Goal: Task Accomplishment & Management: Use online tool/utility

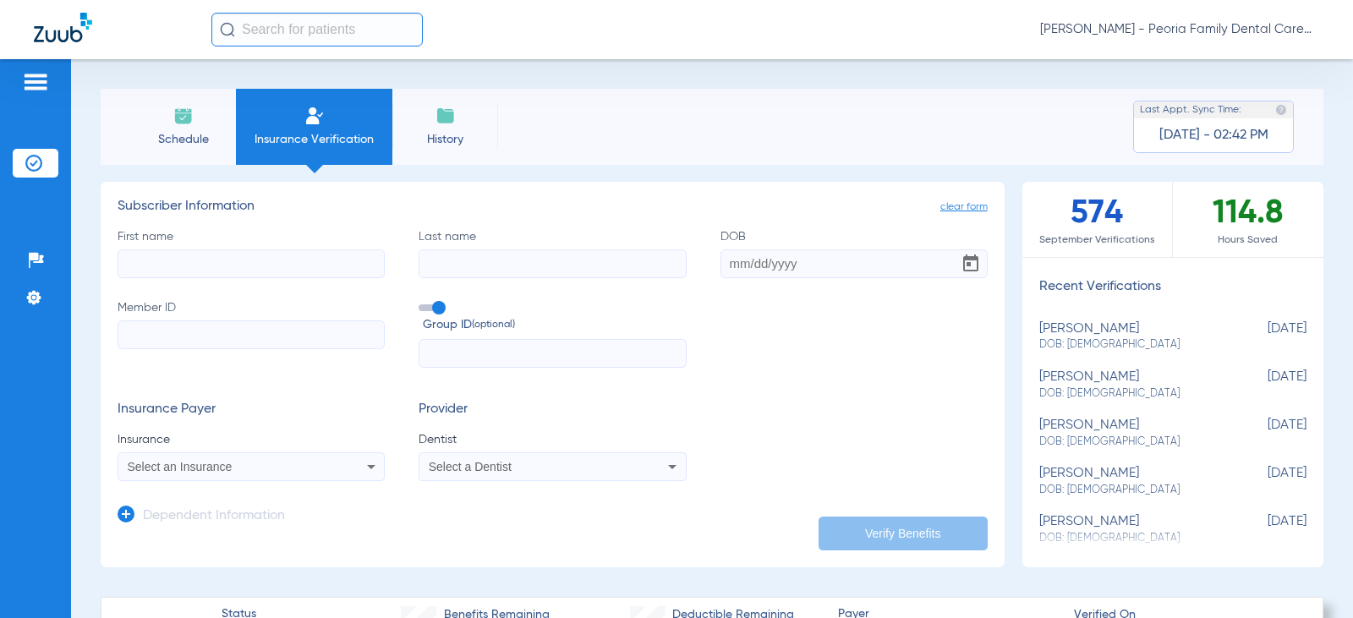
click at [189, 135] on span "Schedule" at bounding box center [183, 139] width 80 height 17
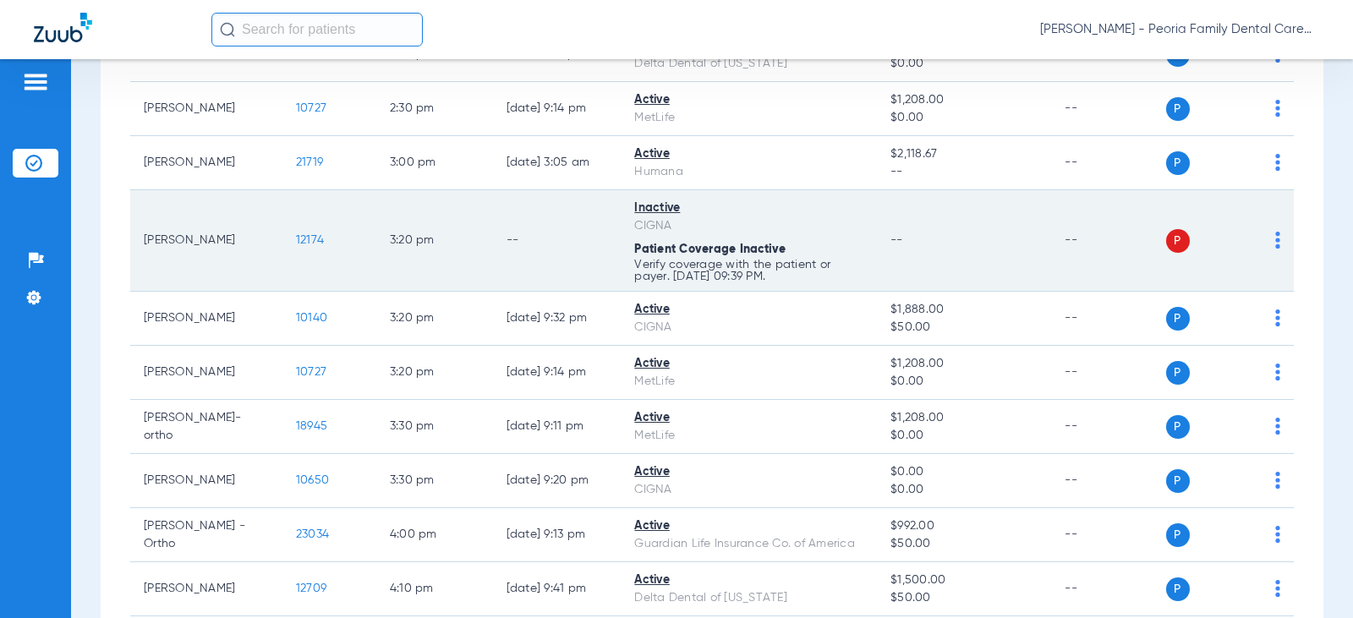
scroll to position [1691, 0]
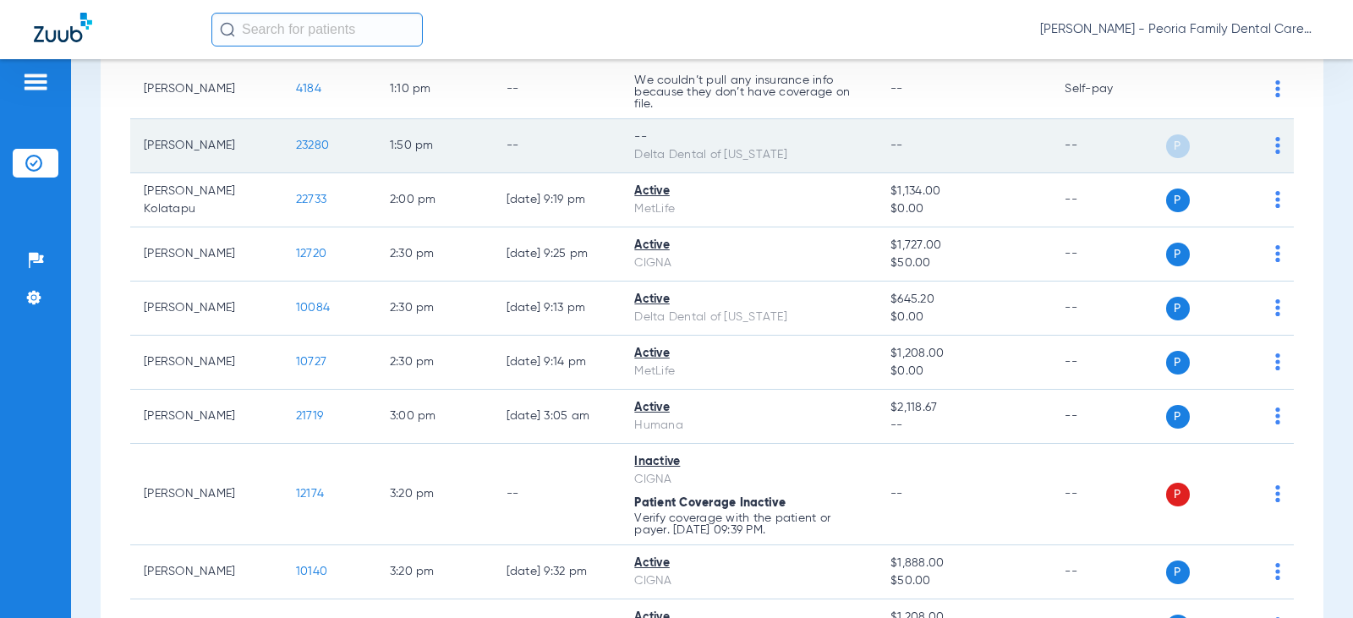
click at [296, 145] on span "23280" at bounding box center [312, 146] width 33 height 12
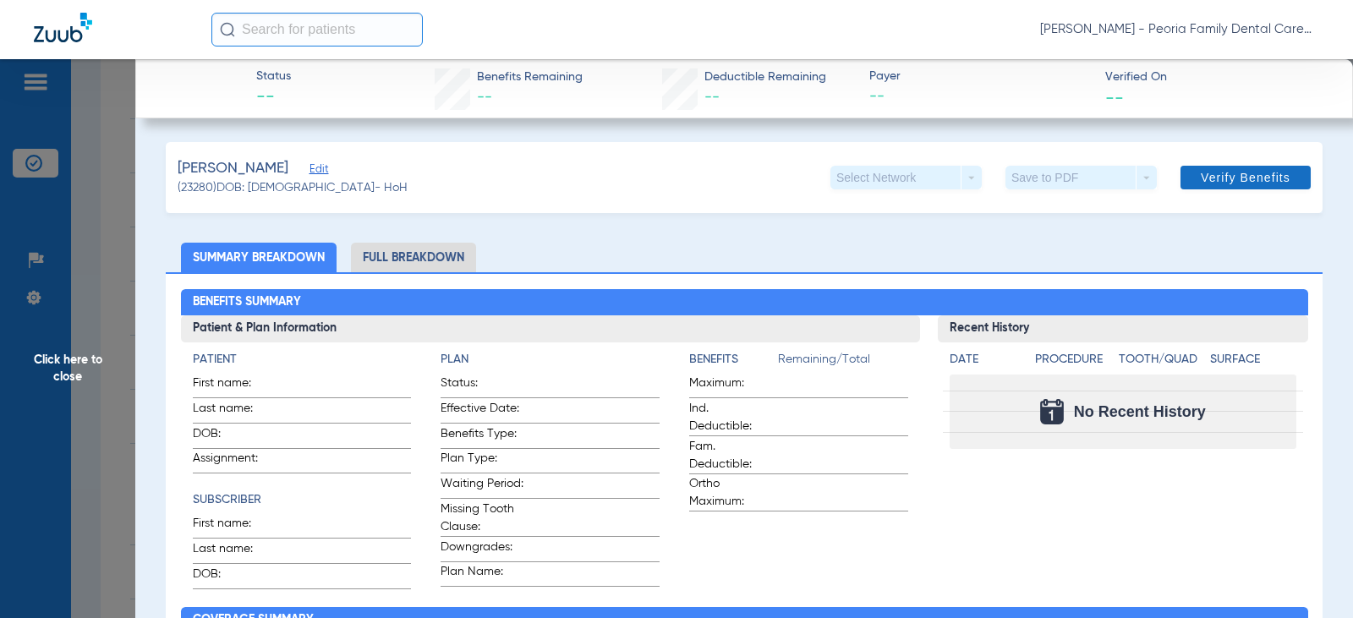
click at [1203, 174] on span "Verify Benefits" at bounding box center [1246, 178] width 90 height 14
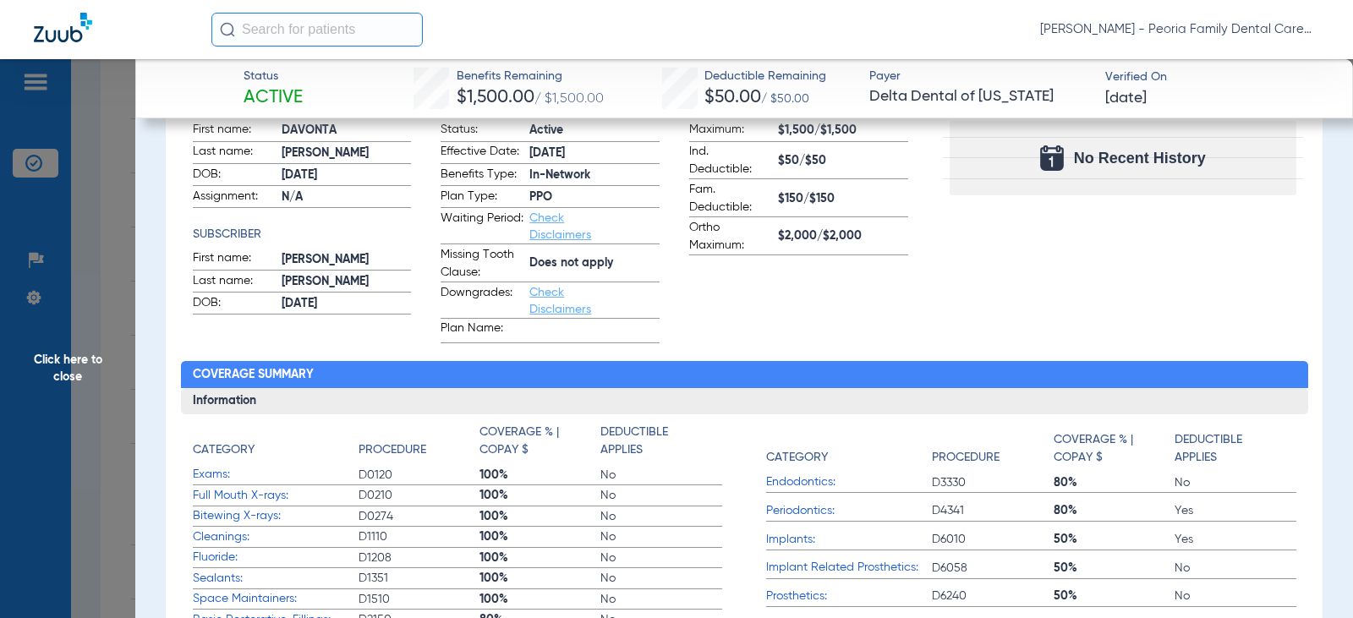
scroll to position [0, 0]
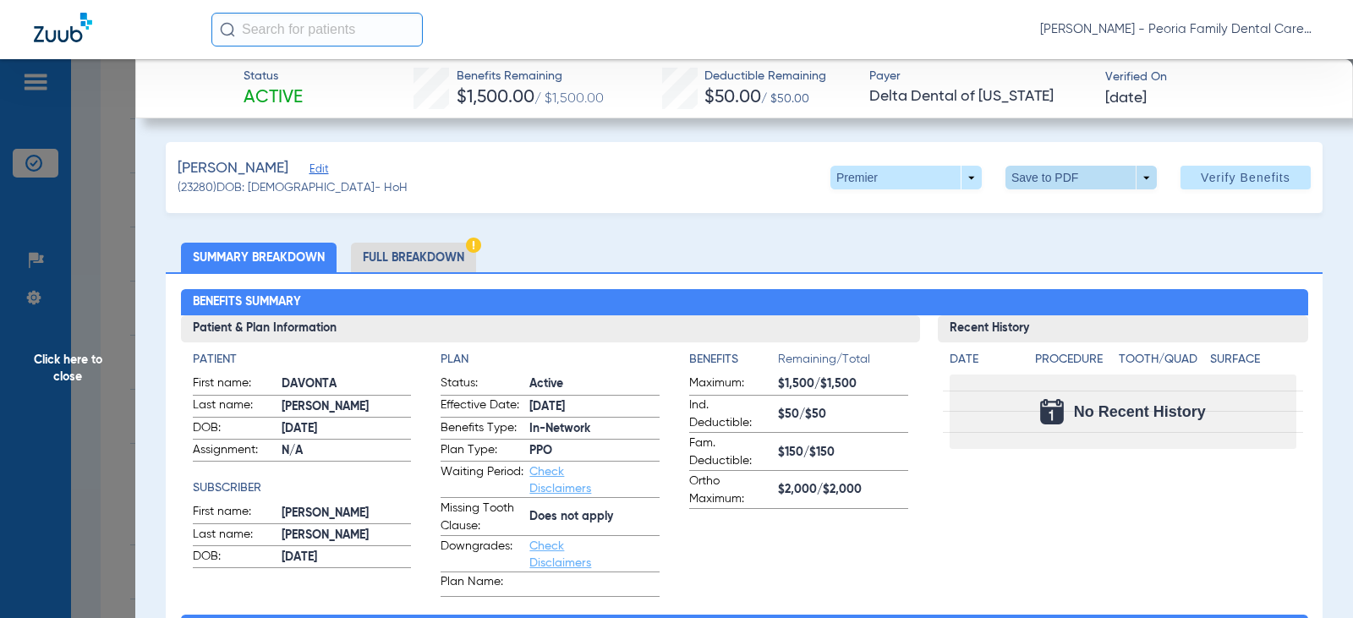
click at [1061, 178] on span at bounding box center [1081, 177] width 41 height 41
click at [1059, 209] on span "Save to PDF" at bounding box center [1074, 212] width 67 height 12
click at [58, 380] on span "Click here to close" at bounding box center [67, 368] width 135 height 618
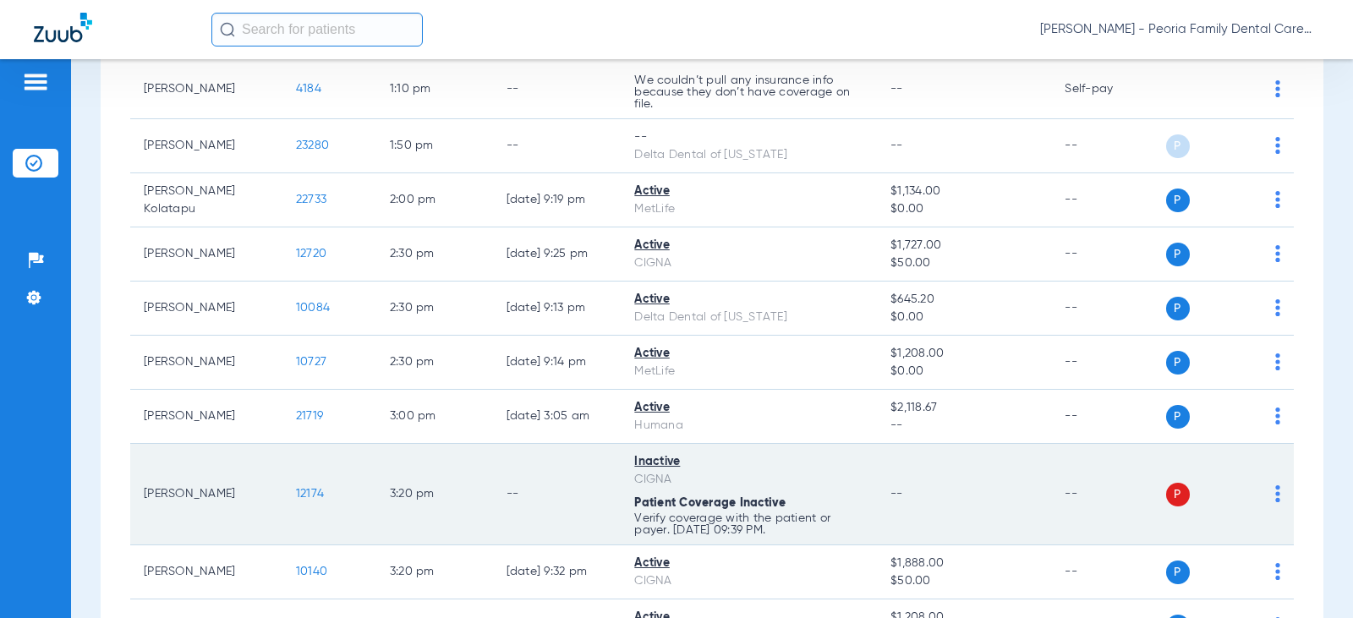
click at [303, 493] on span "12174" at bounding box center [310, 494] width 28 height 12
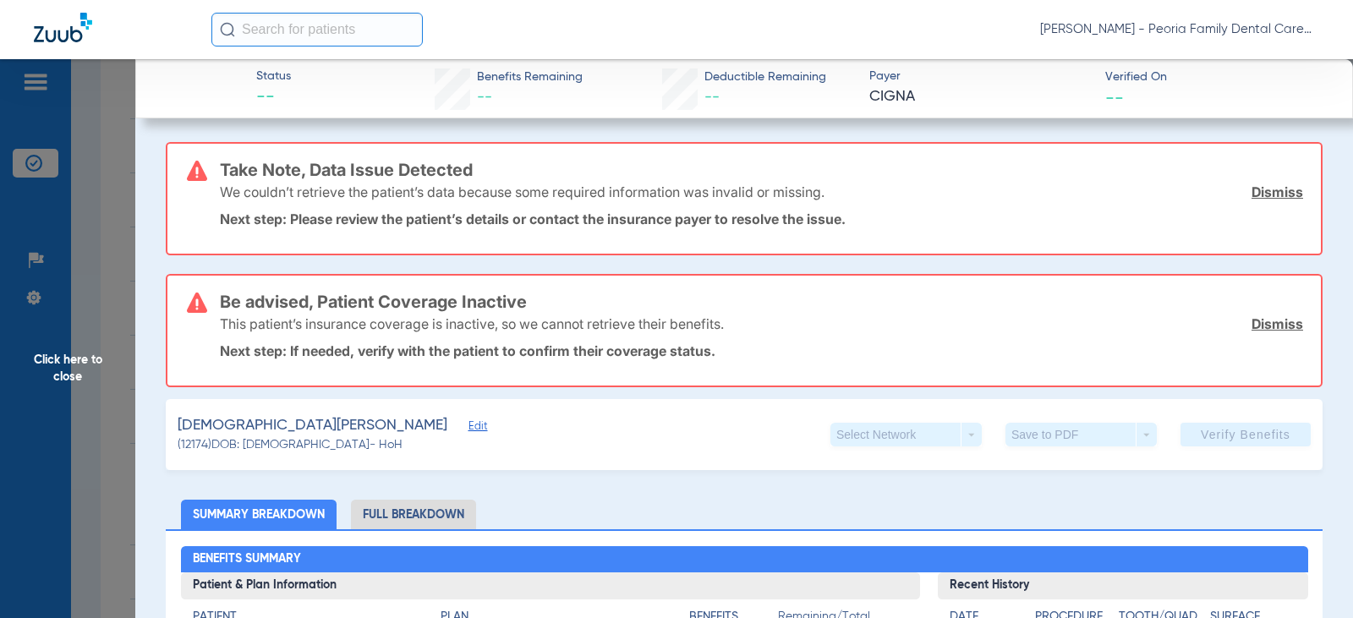
click at [1278, 195] on link "Dismiss" at bounding box center [1278, 192] width 52 height 17
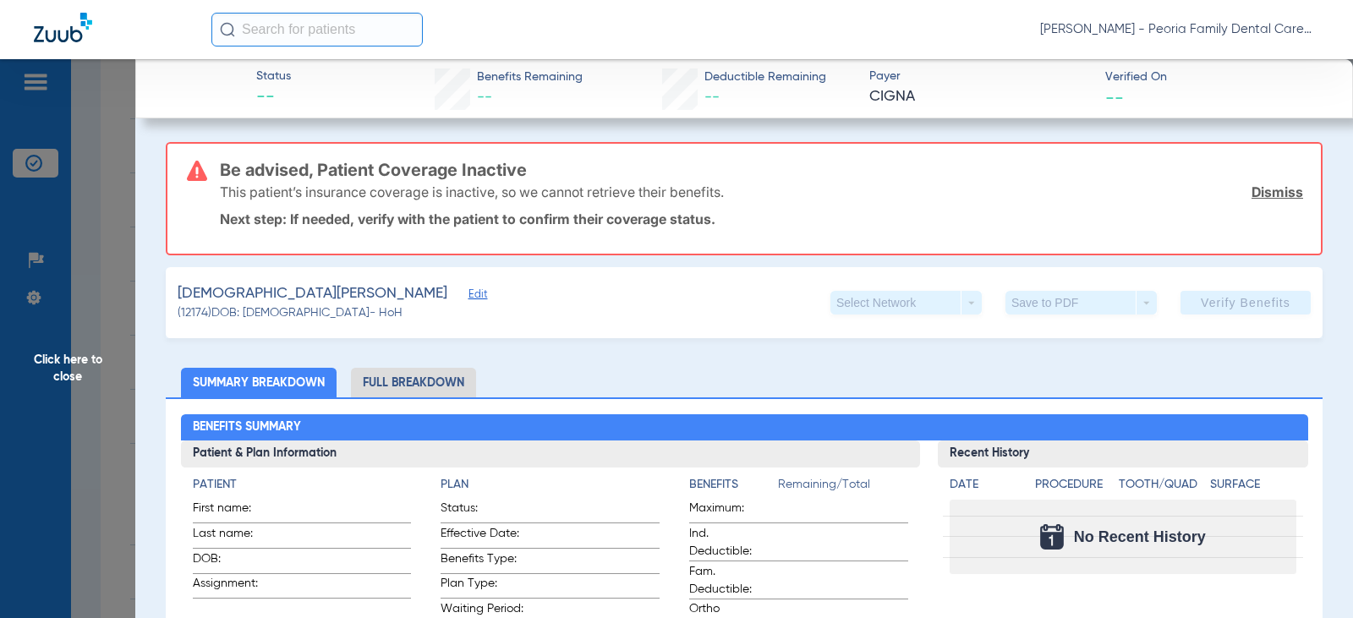
click at [1260, 189] on link "Dismiss" at bounding box center [1278, 192] width 52 height 17
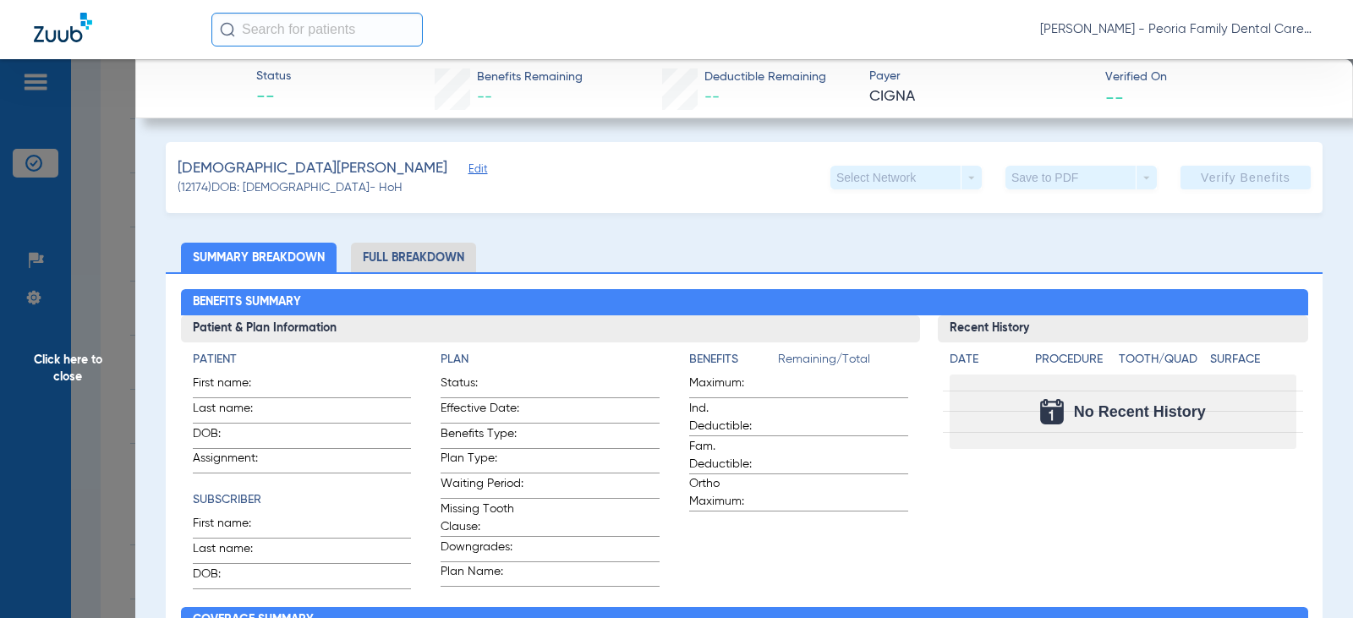
click at [1206, 177] on app-verify-button "Verify Benefits" at bounding box center [1246, 178] width 130 height 24
click at [75, 355] on span "Click here to close" at bounding box center [67, 368] width 135 height 618
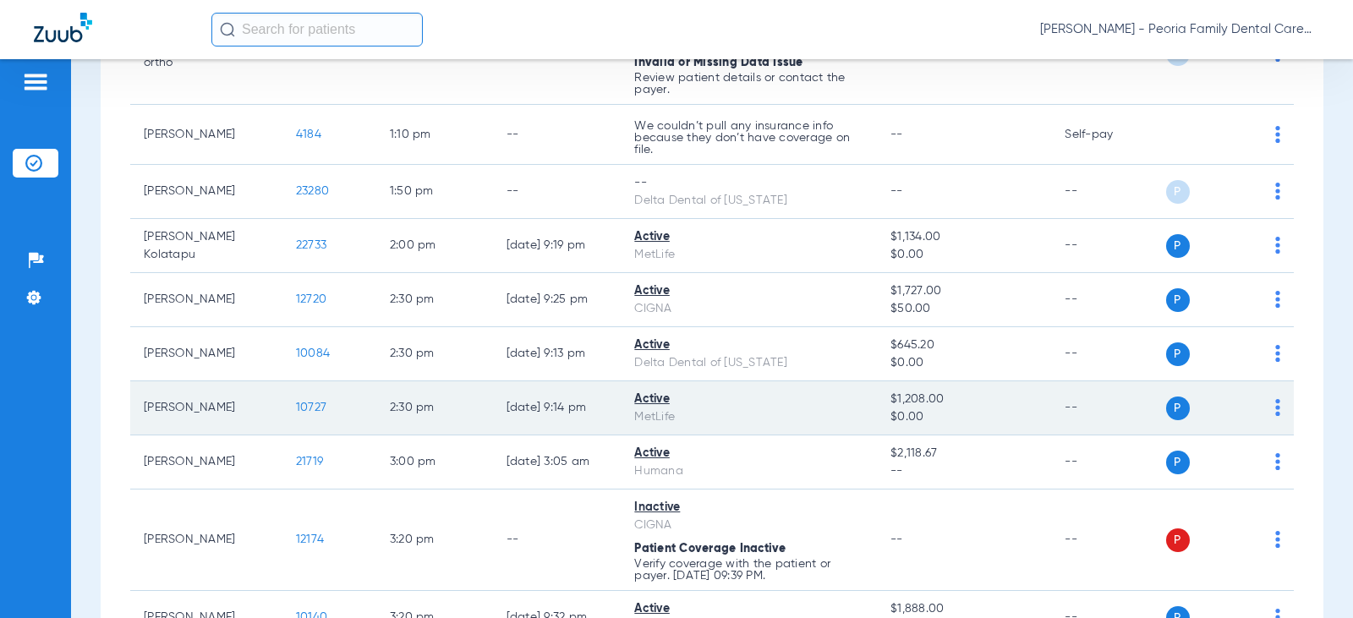
scroll to position [1861, 0]
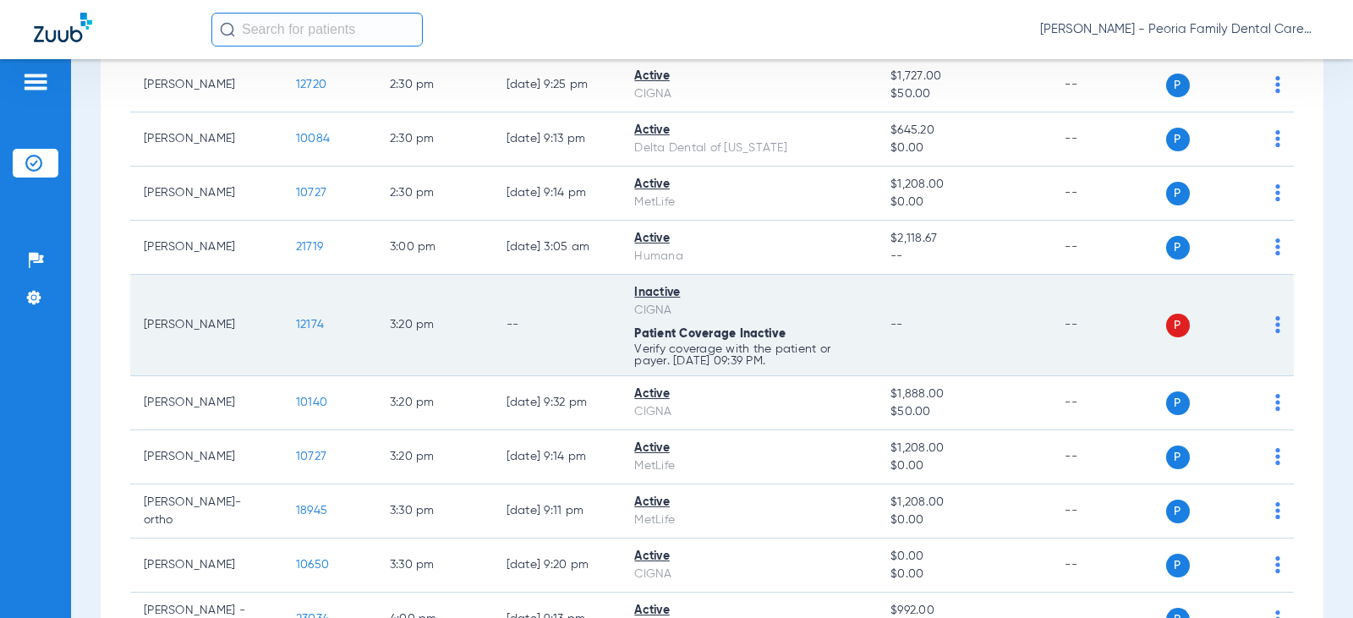
click at [215, 350] on td "[PERSON_NAME]" at bounding box center [206, 325] width 152 height 101
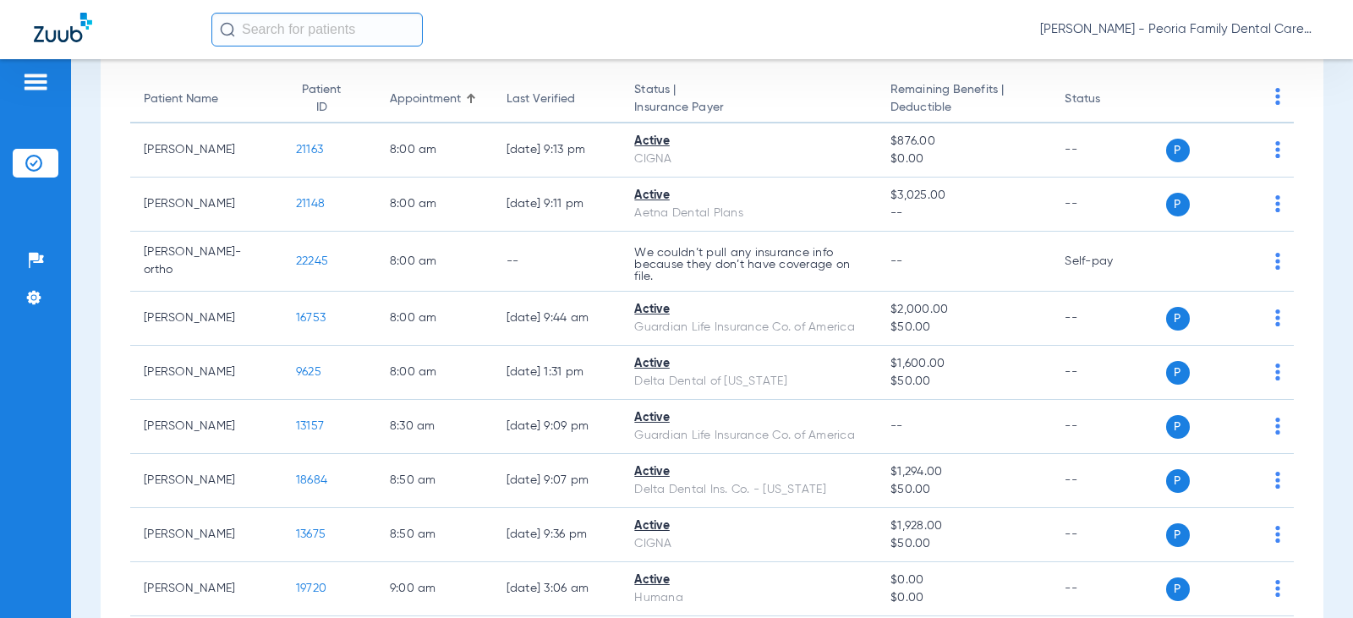
scroll to position [0, 0]
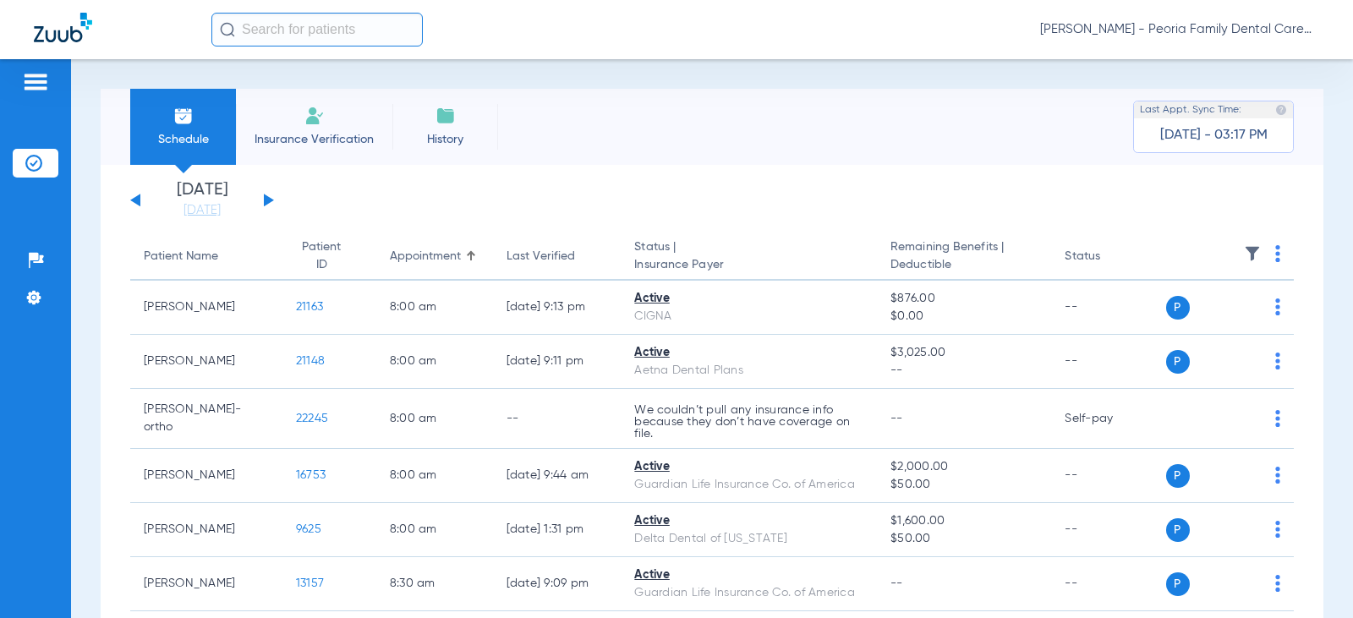
click at [304, 118] on img at bounding box center [314, 116] width 20 height 20
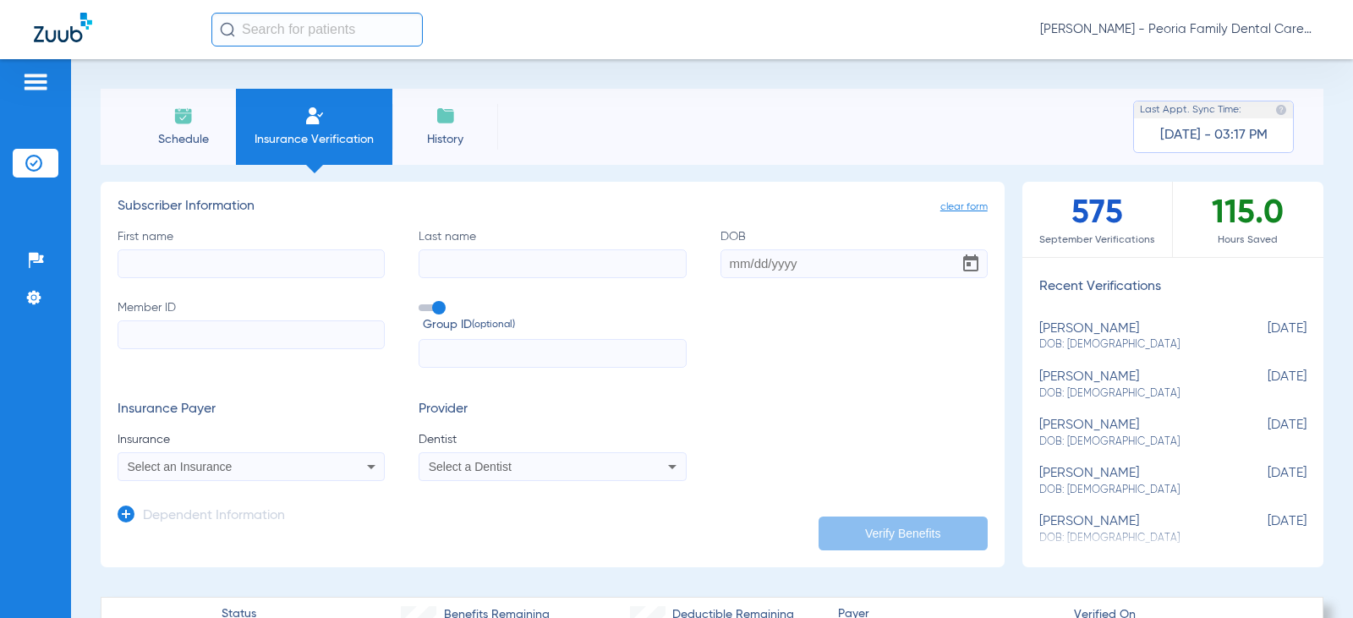
click at [216, 251] on input "First name" at bounding box center [251, 263] width 267 height 29
type input "[PERSON_NAME]"
click at [471, 281] on div "First name [PERSON_NAME] Last name DOB Member ID Group ID (optional)" at bounding box center [553, 298] width 870 height 140
click at [484, 262] on input "Last name" at bounding box center [552, 263] width 267 height 29
type input "Uljick"
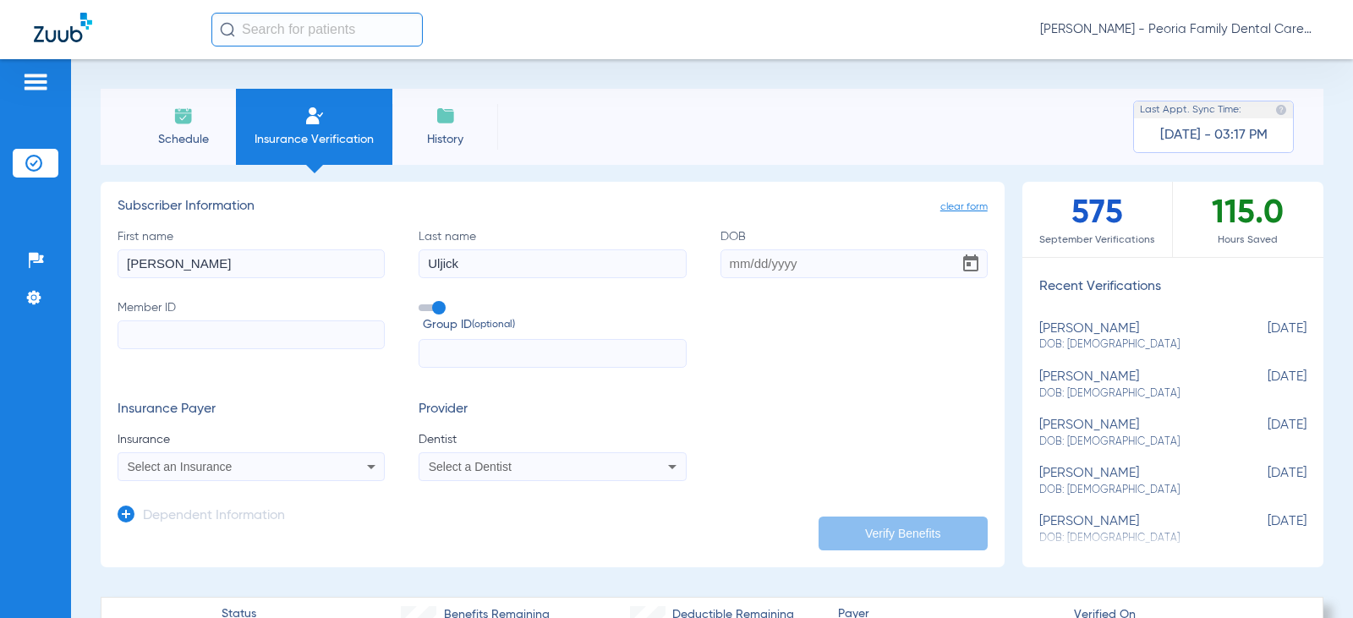
click at [742, 266] on input "DOB" at bounding box center [854, 263] width 267 height 29
type input "[DATE]"
click at [976, 352] on div "First name [PERSON_NAME] Last name [PERSON_NAME] DOB [DEMOGRAPHIC_DATA] Member …" at bounding box center [553, 298] width 870 height 140
click at [271, 322] on input "Member ID" at bounding box center [251, 335] width 267 height 29
paste input "959130957"
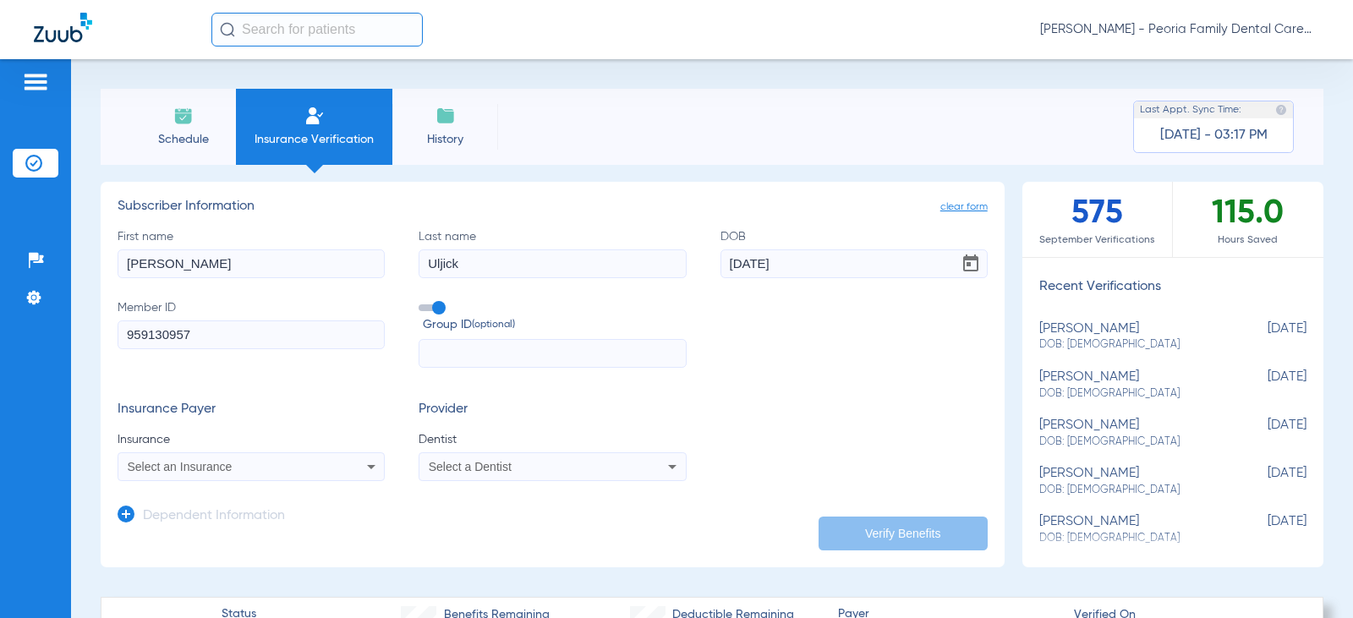
type input "959130957"
click at [306, 470] on div "Select an Insurance" at bounding box center [227, 467] width 199 height 12
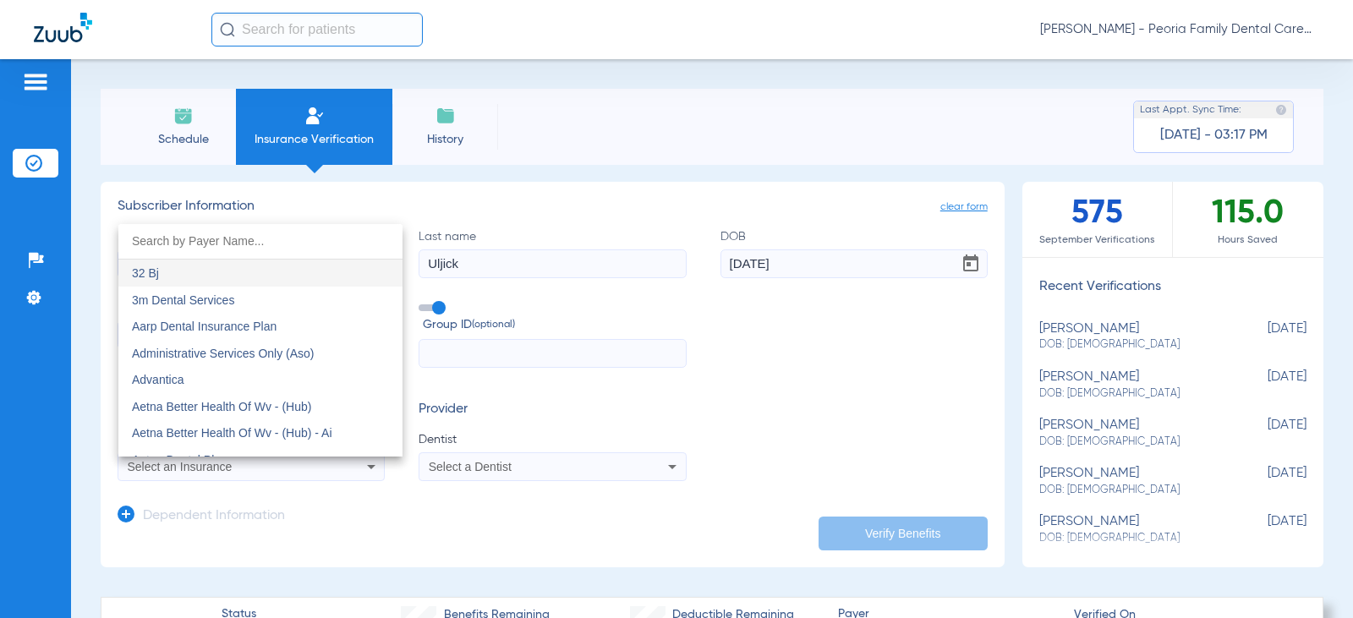
click at [164, 243] on input "dropdown search" at bounding box center [260, 241] width 284 height 35
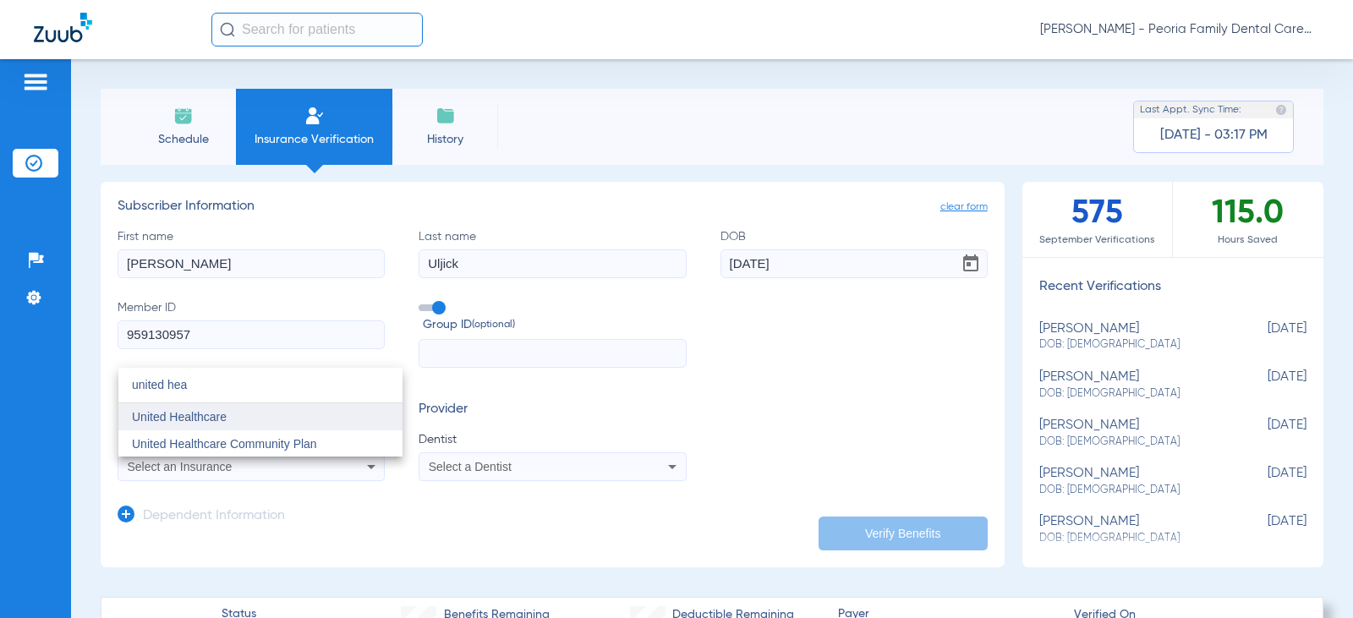
type input "united hea"
click at [212, 412] on span "United Healthcare" at bounding box center [179, 417] width 95 height 14
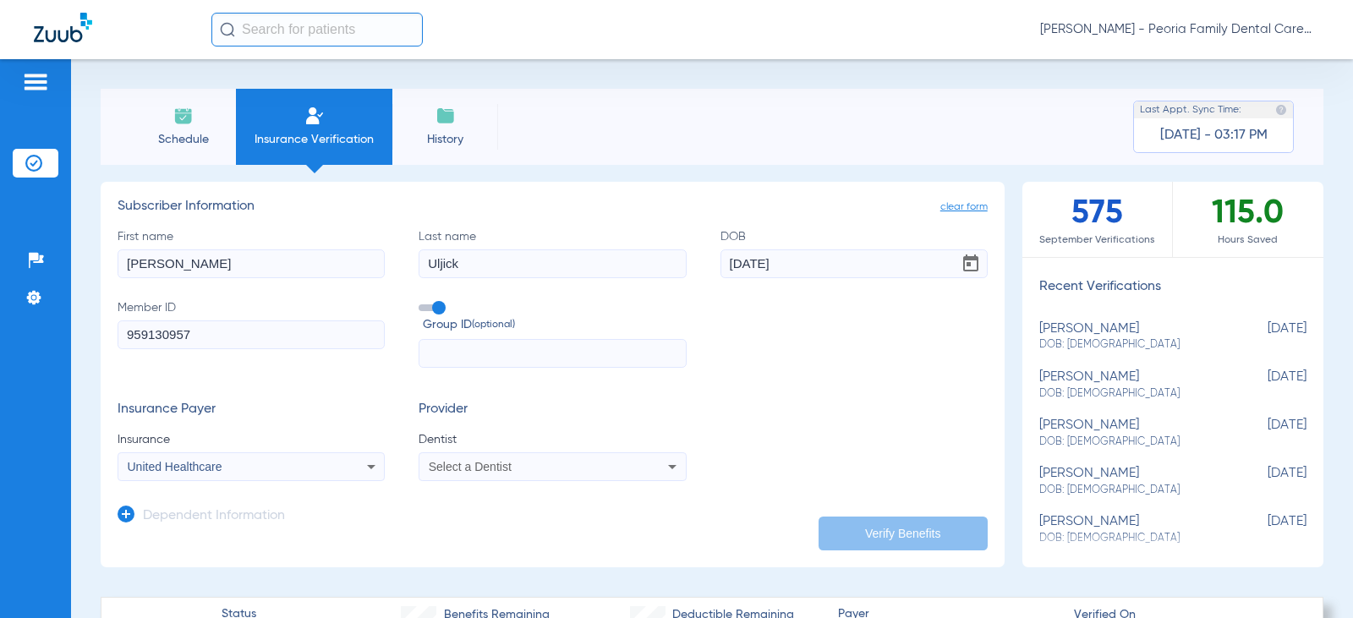
click at [473, 471] on span "Select a Dentist" at bounding box center [470, 467] width 83 height 14
type input "bela"
click at [478, 441] on span "[PERSON_NAME]" at bounding box center [479, 444] width 99 height 14
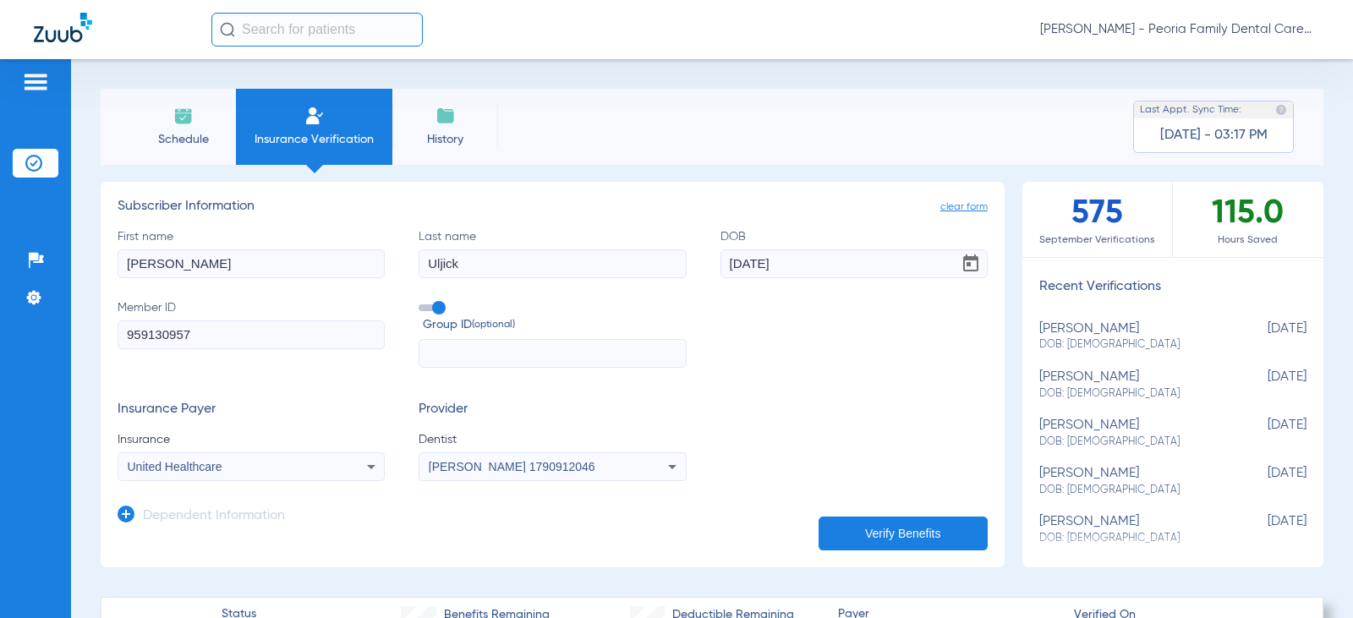
click at [781, 408] on div "Insurance Payer Insurance United Healthcare Provider Dentist [PERSON_NAME] 1790…" at bounding box center [553, 441] width 870 height 79
click at [865, 538] on button "Verify Benefits" at bounding box center [903, 534] width 169 height 34
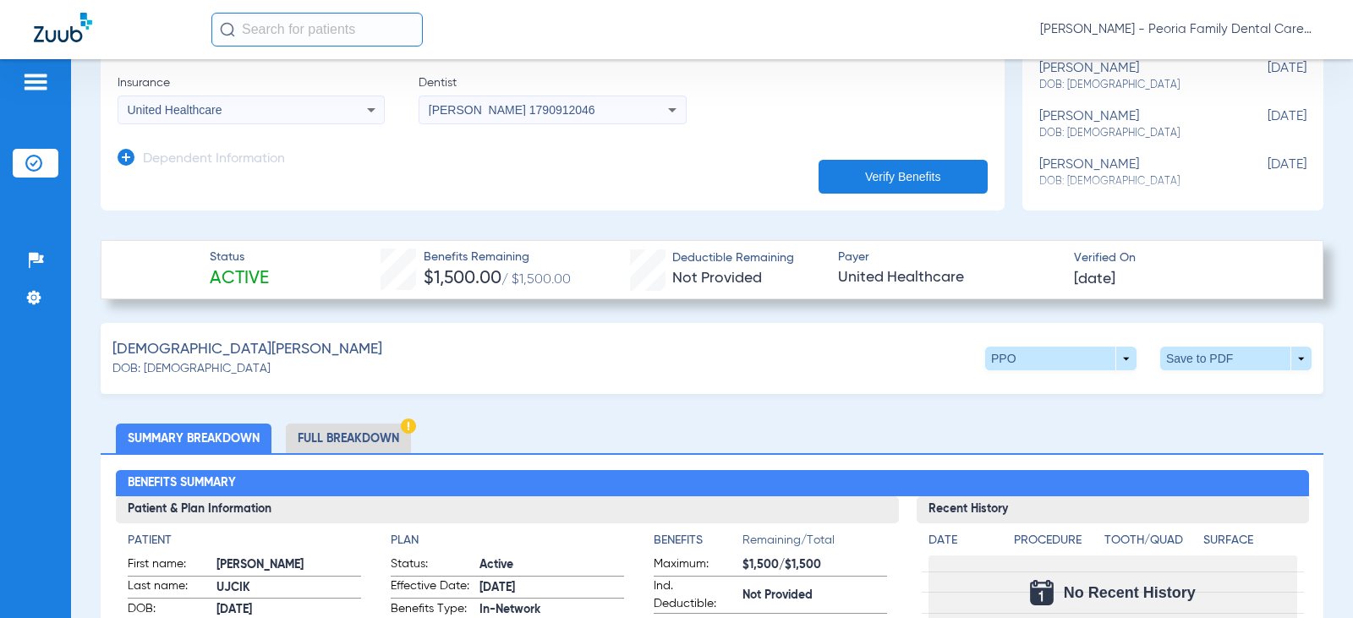
scroll to position [169, 0]
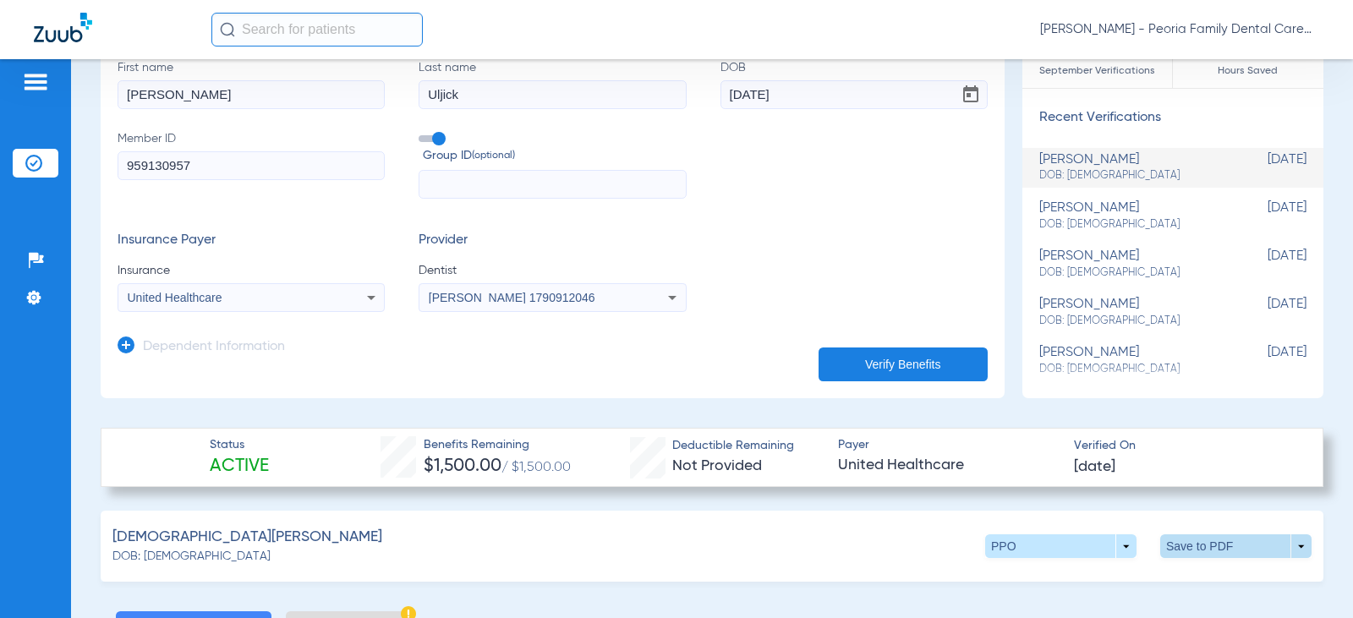
click at [1181, 547] on span at bounding box center [1235, 547] width 151 height 24
click at [1077, 579] on span "Save to PDF" at bounding box center [1096, 579] width 67 height 12
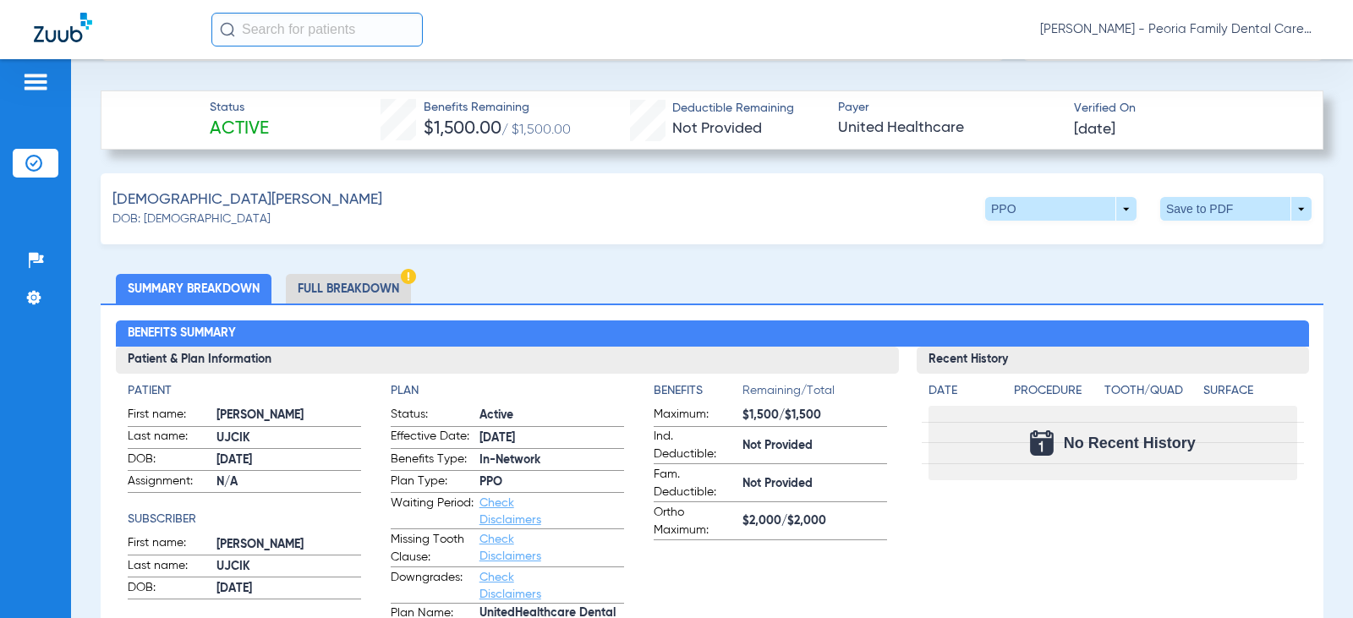
scroll to position [507, 0]
click at [370, 290] on li "Full Breakdown" at bounding box center [348, 288] width 125 height 30
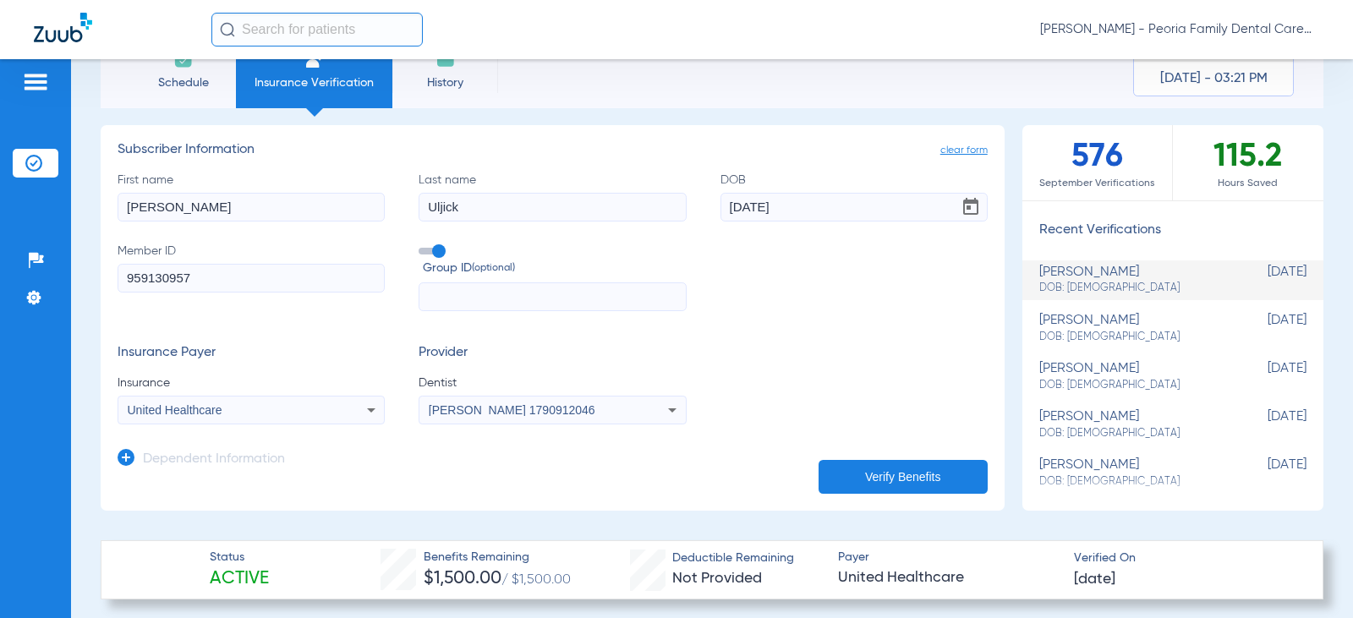
scroll to position [0, 0]
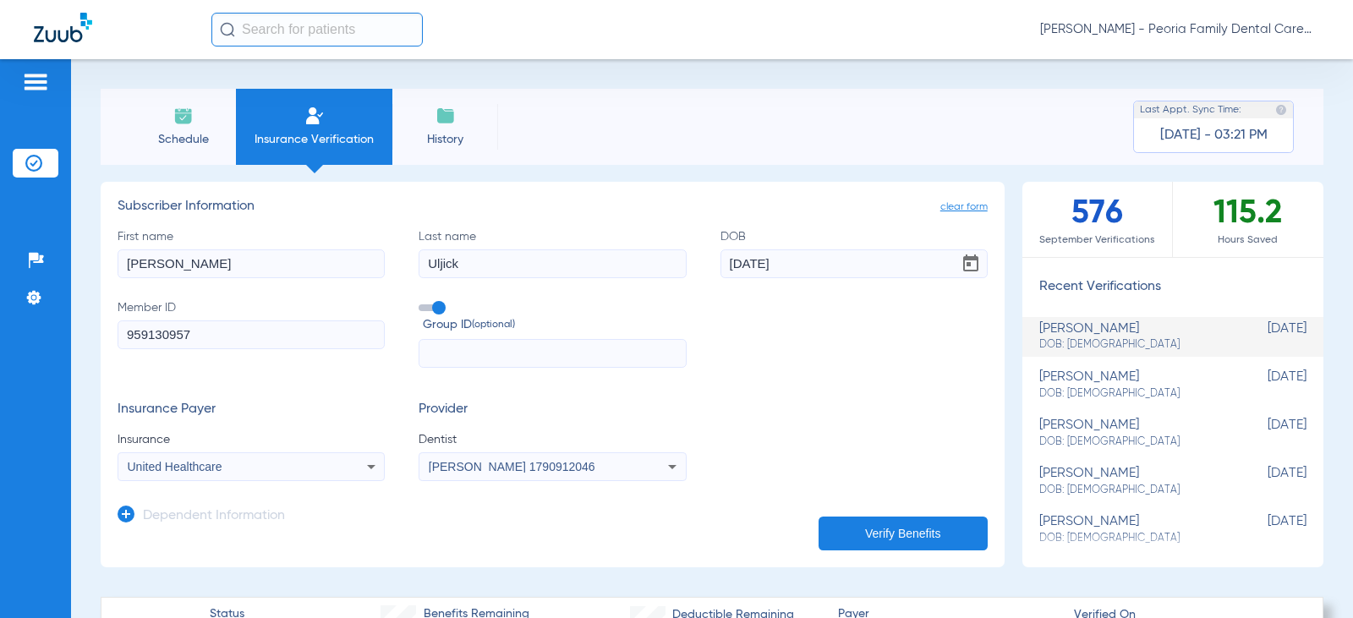
click at [187, 131] on span "Schedule" at bounding box center [183, 139] width 80 height 17
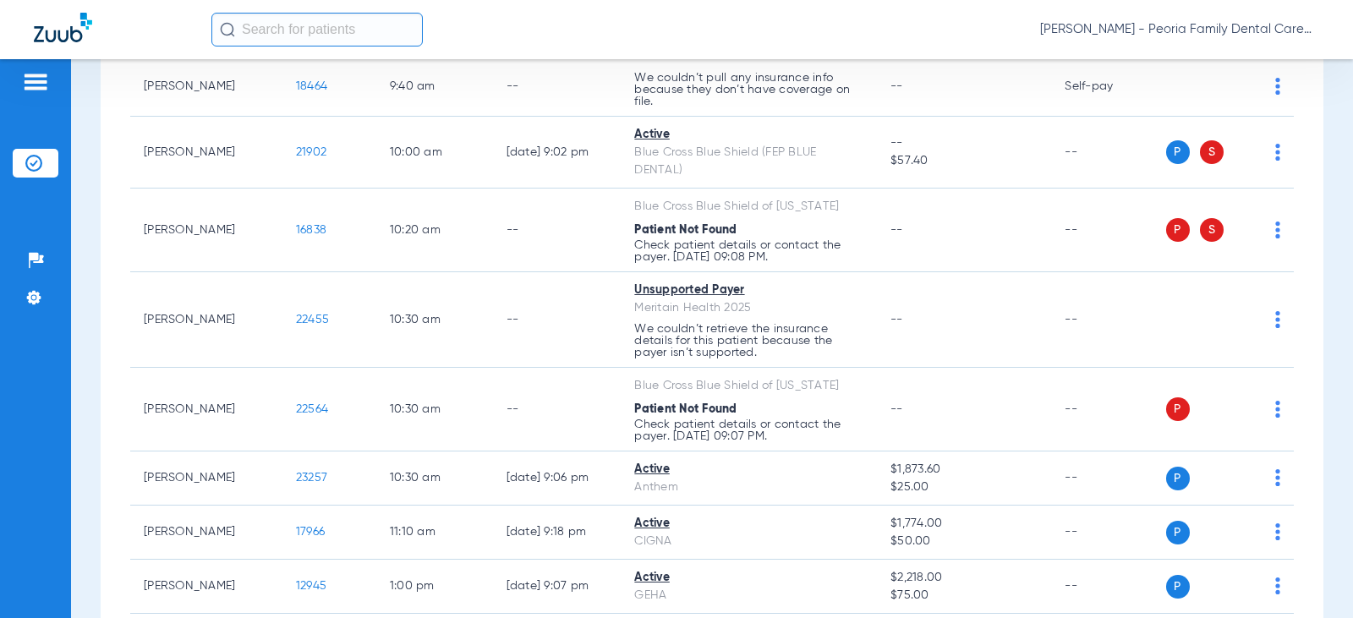
scroll to position [1099, 0]
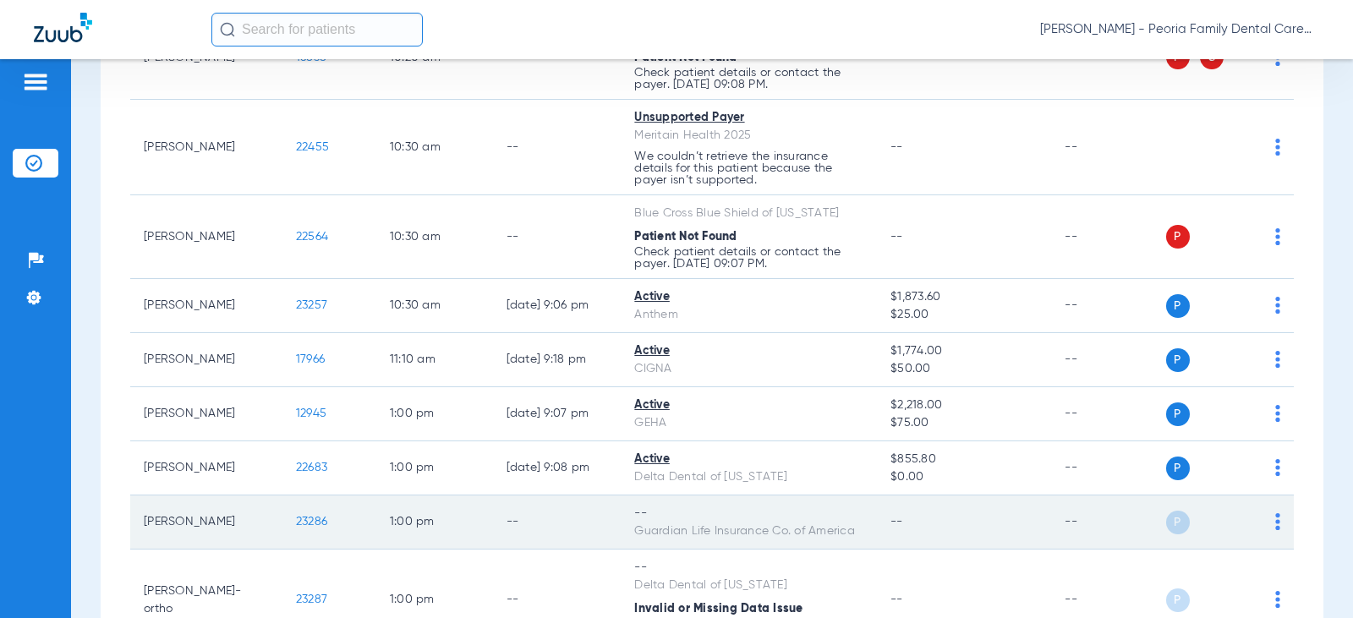
click at [299, 518] on span "23286" at bounding box center [311, 522] width 31 height 12
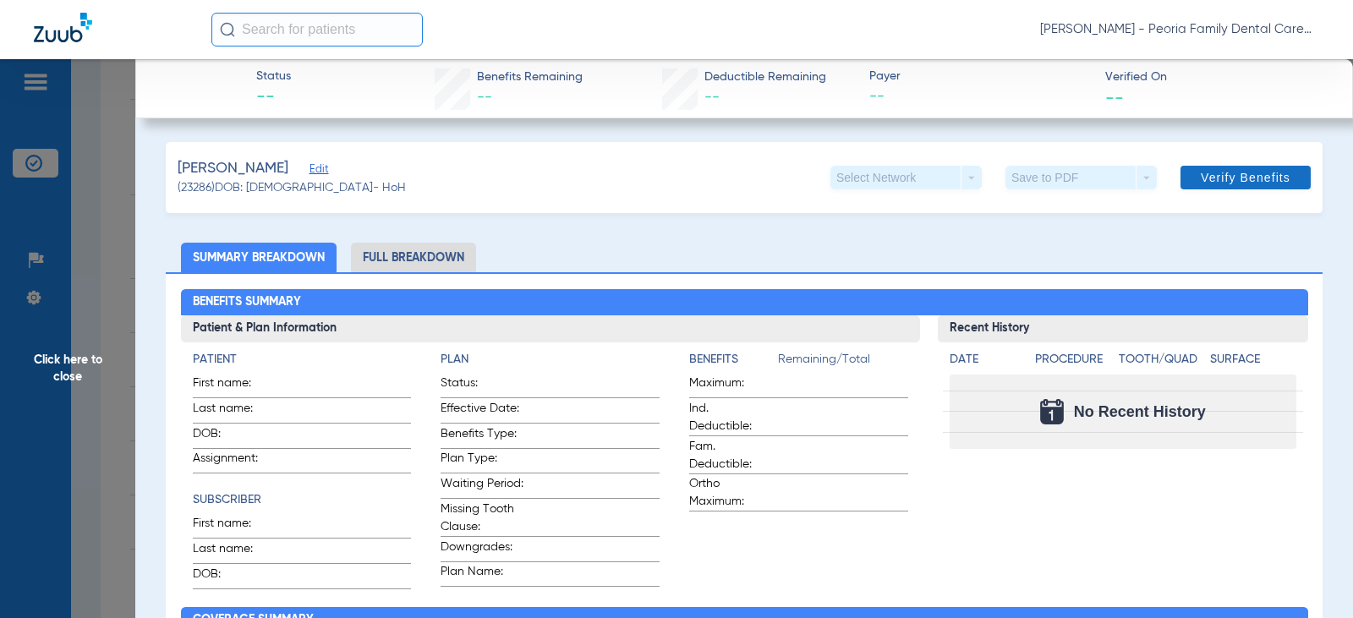
click at [1210, 177] on span "Verify Benefits" at bounding box center [1246, 178] width 90 height 14
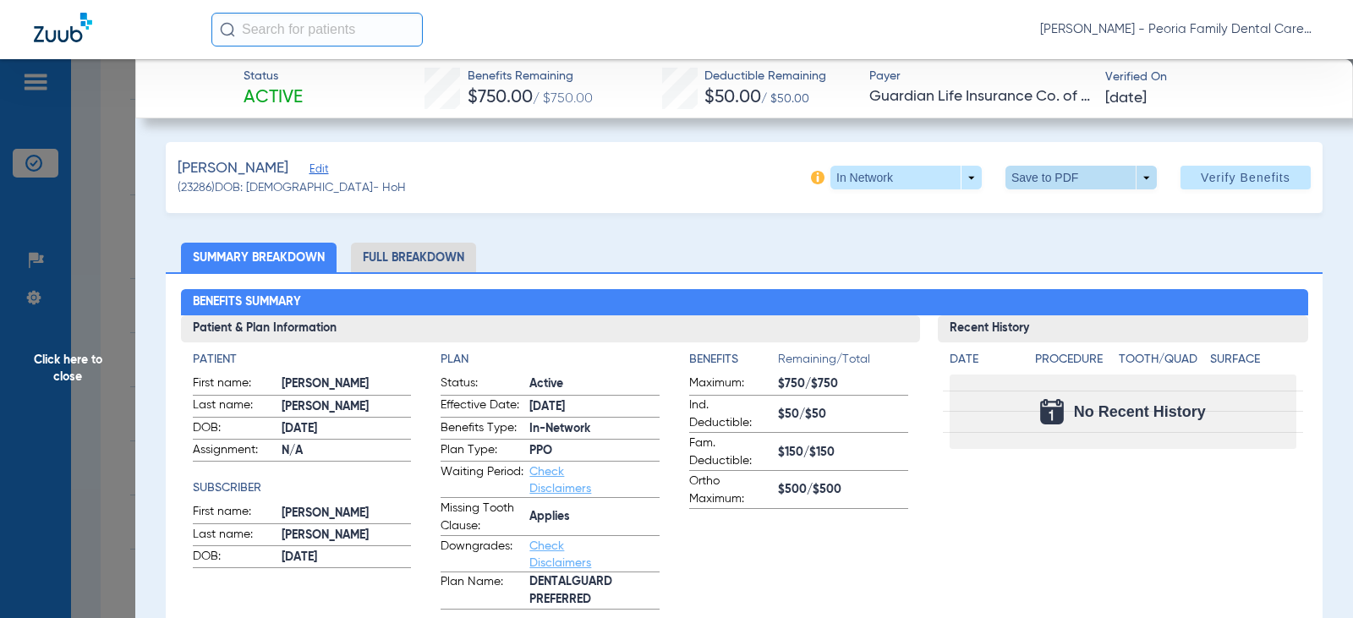
click at [1033, 173] on span at bounding box center [1081, 178] width 151 height 24
click at [1057, 204] on button "insert_drive_file Save to PDF" at bounding box center [1058, 212] width 128 height 34
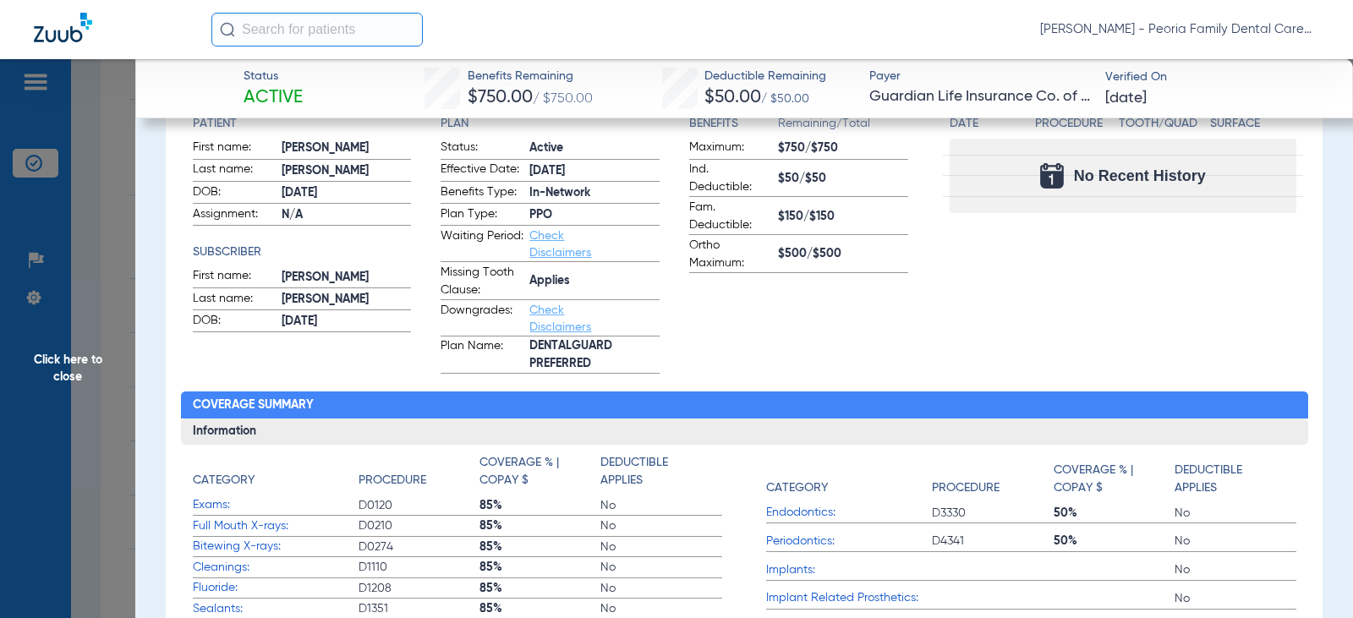
scroll to position [254, 0]
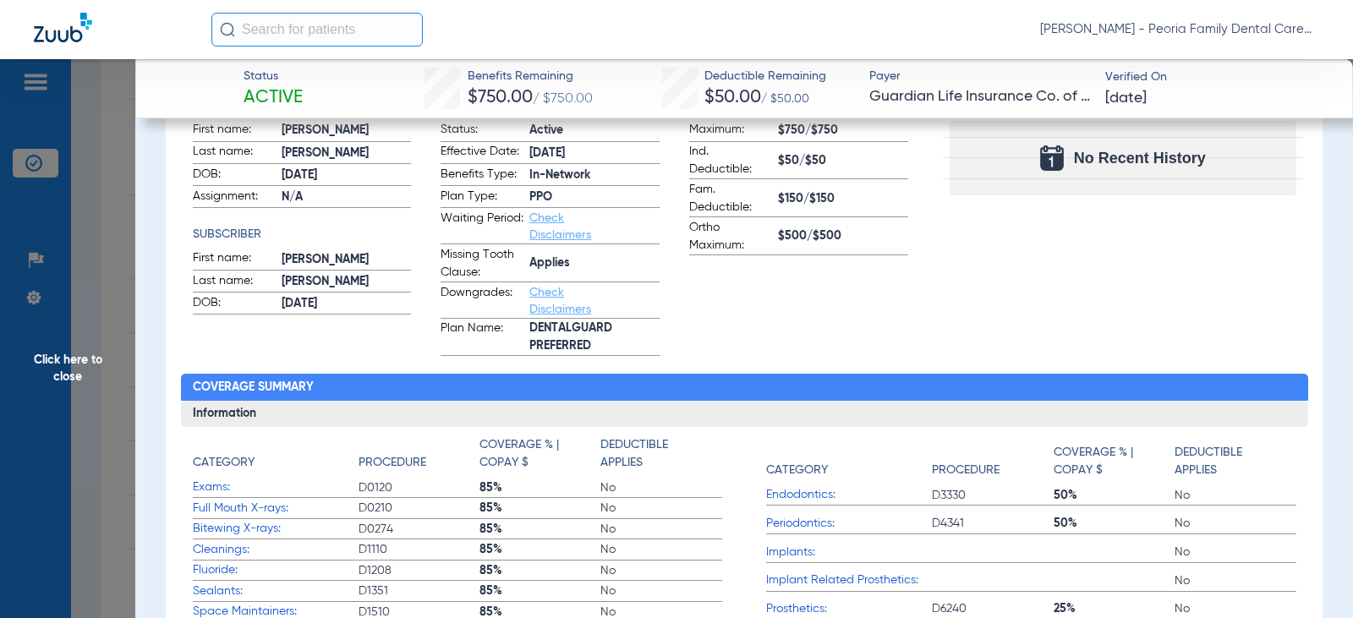
click at [58, 364] on span "Click here to close" at bounding box center [67, 368] width 135 height 618
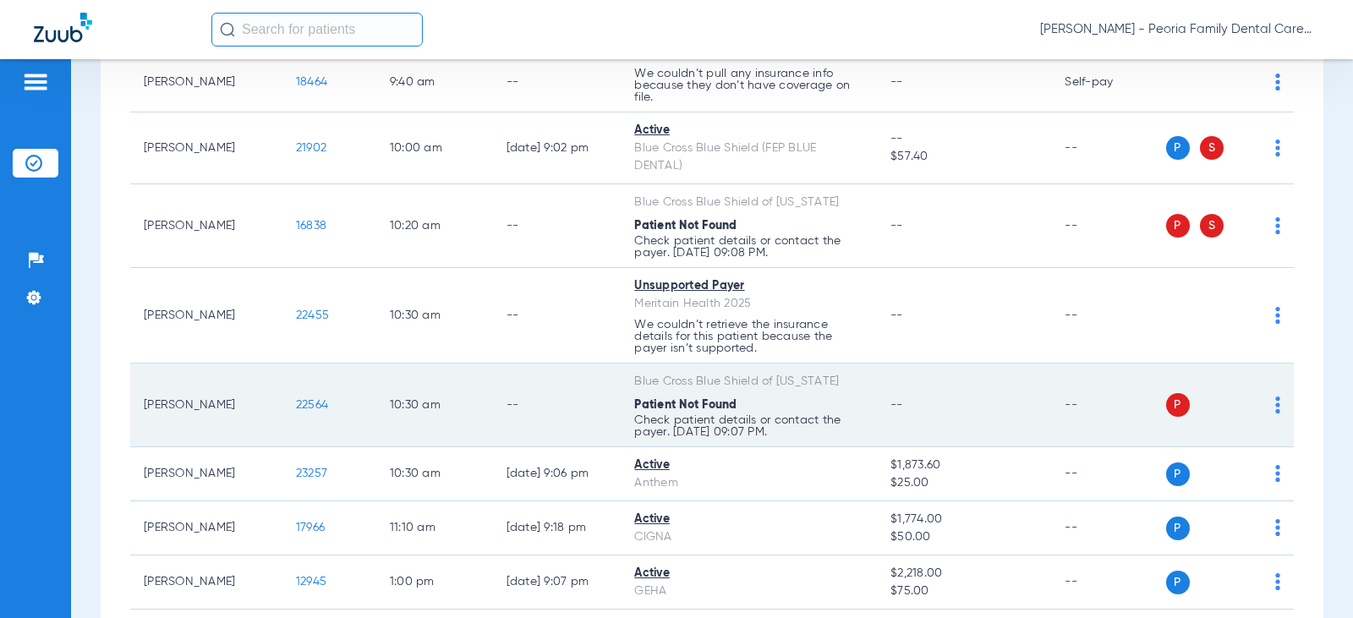
scroll to position [930, 0]
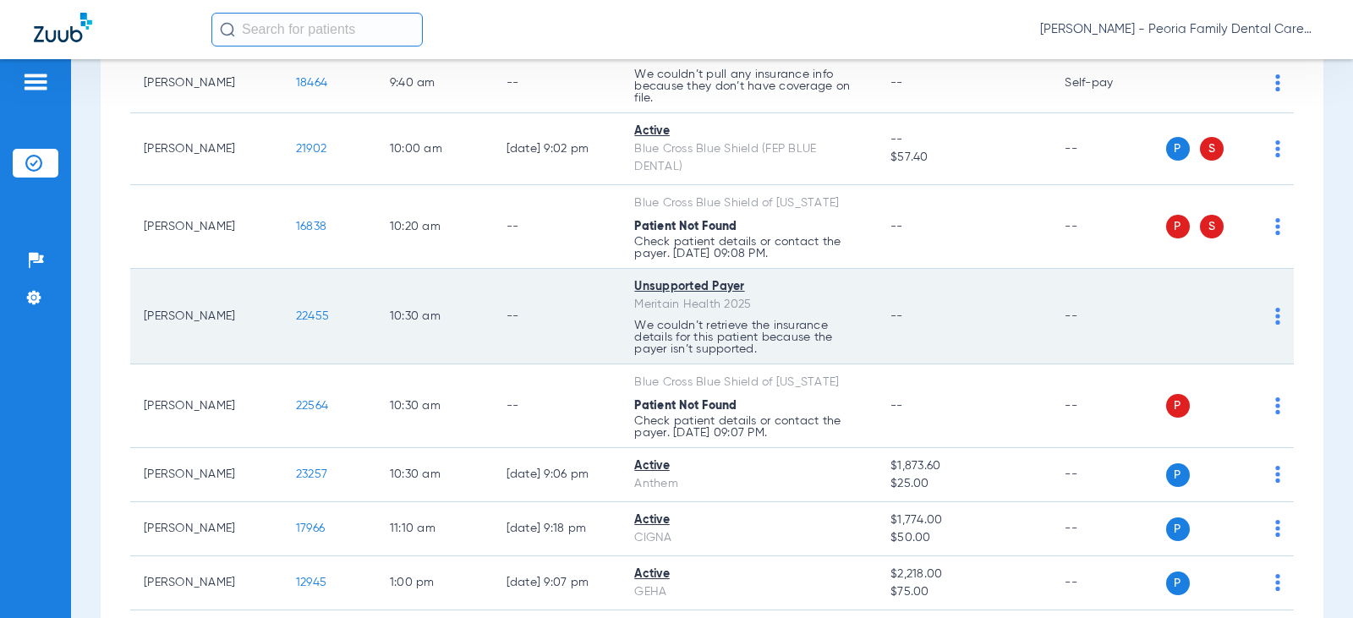
click at [305, 321] on span "22455" at bounding box center [312, 316] width 33 height 12
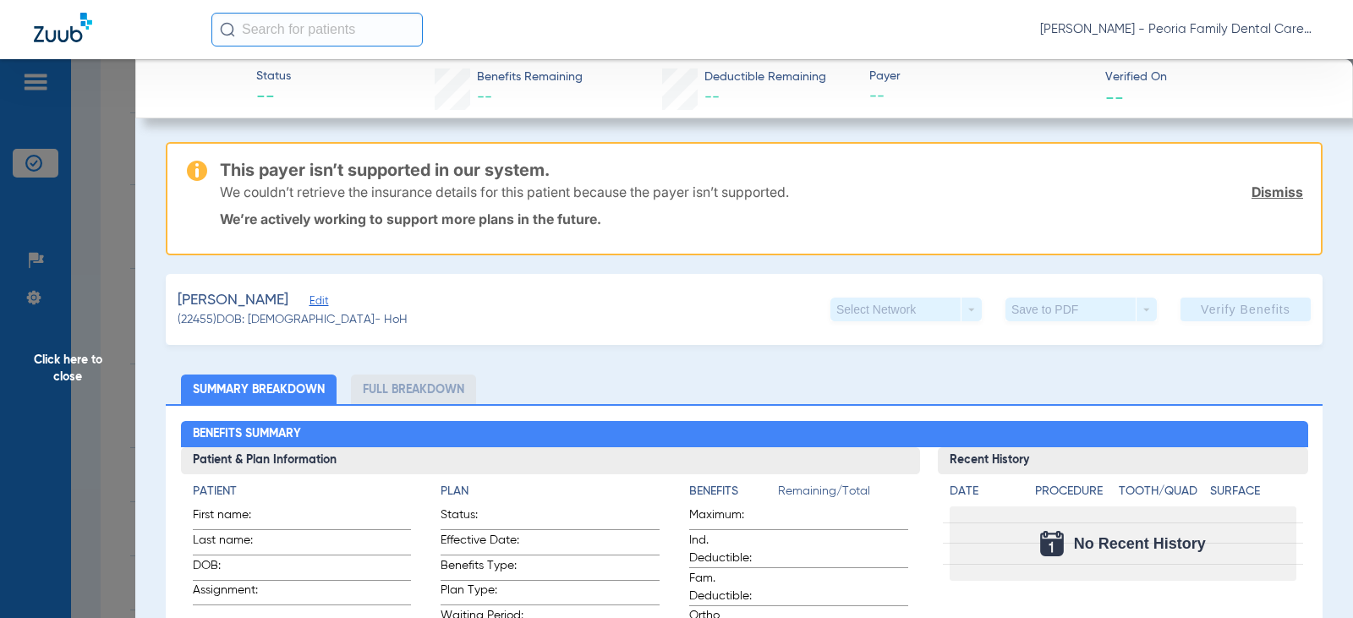
click at [1266, 195] on link "Dismiss" at bounding box center [1278, 192] width 52 height 17
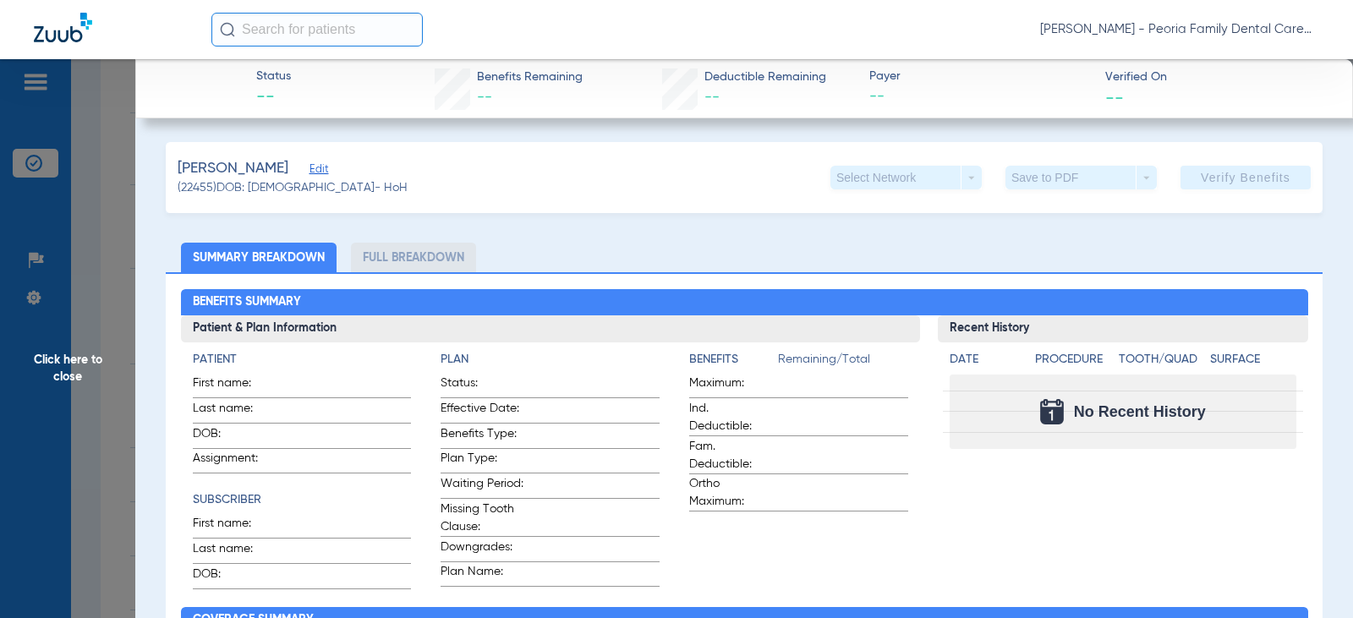
click at [77, 365] on span "Click here to close" at bounding box center [67, 368] width 135 height 618
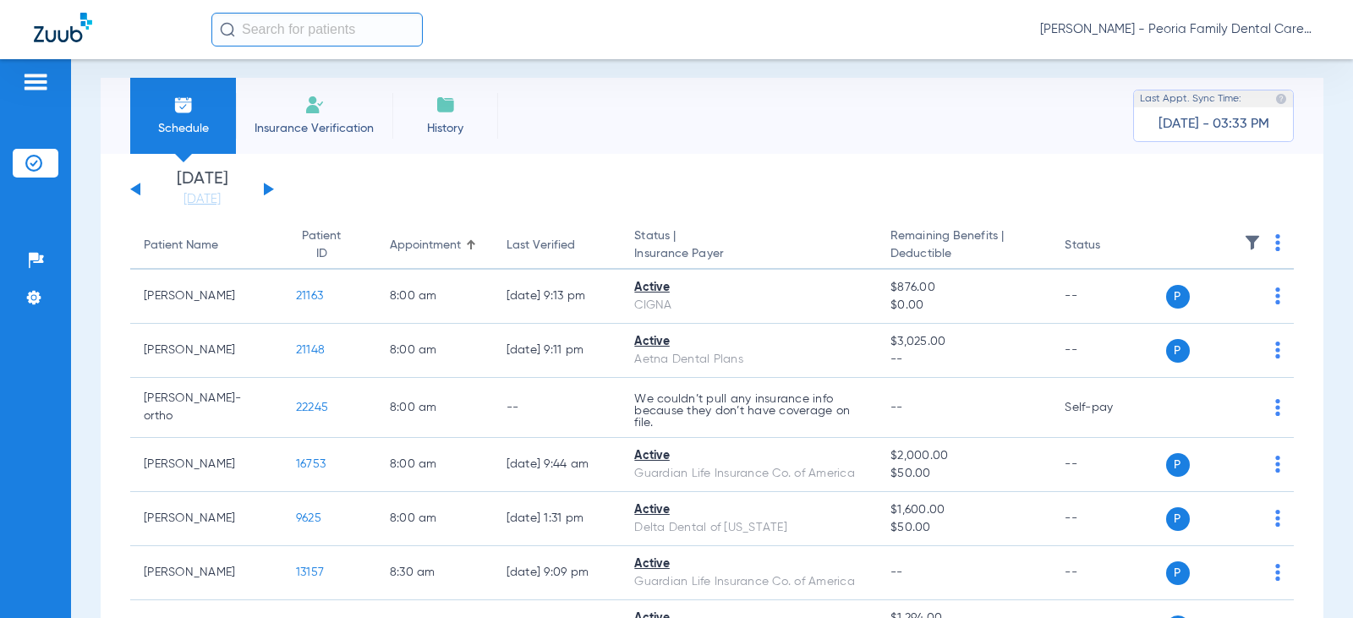
scroll to position [0, 0]
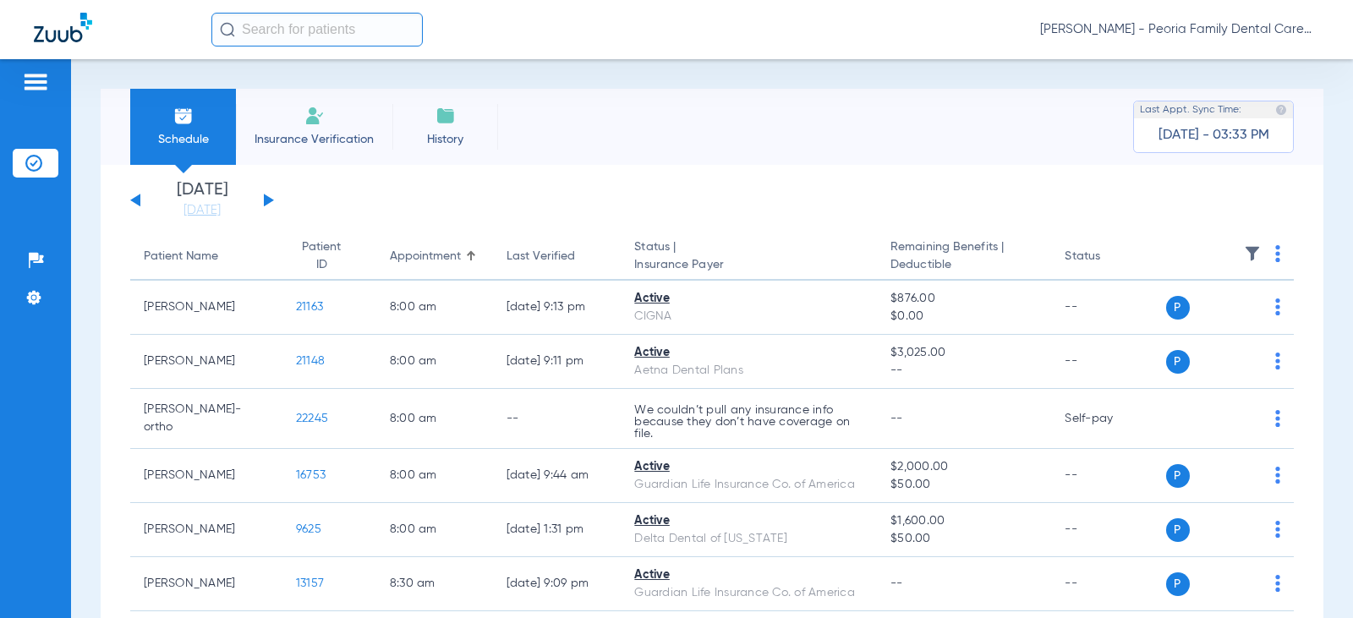
click at [267, 197] on button at bounding box center [269, 200] width 10 height 13
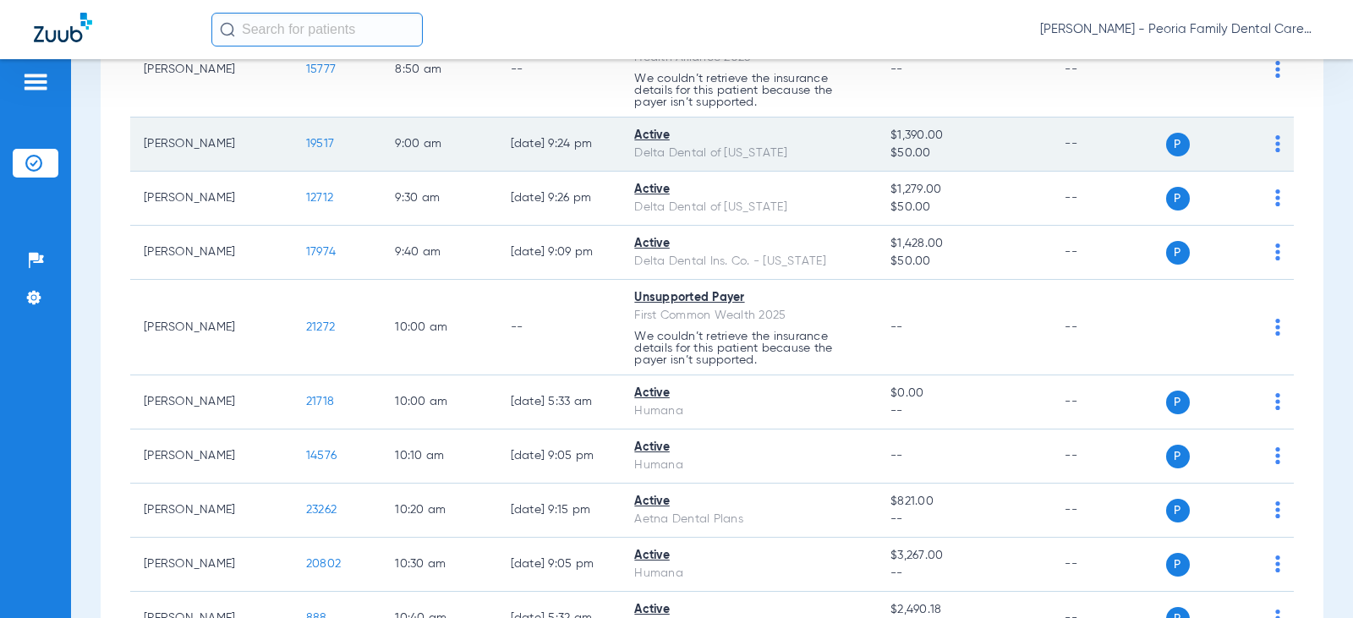
scroll to position [590, 0]
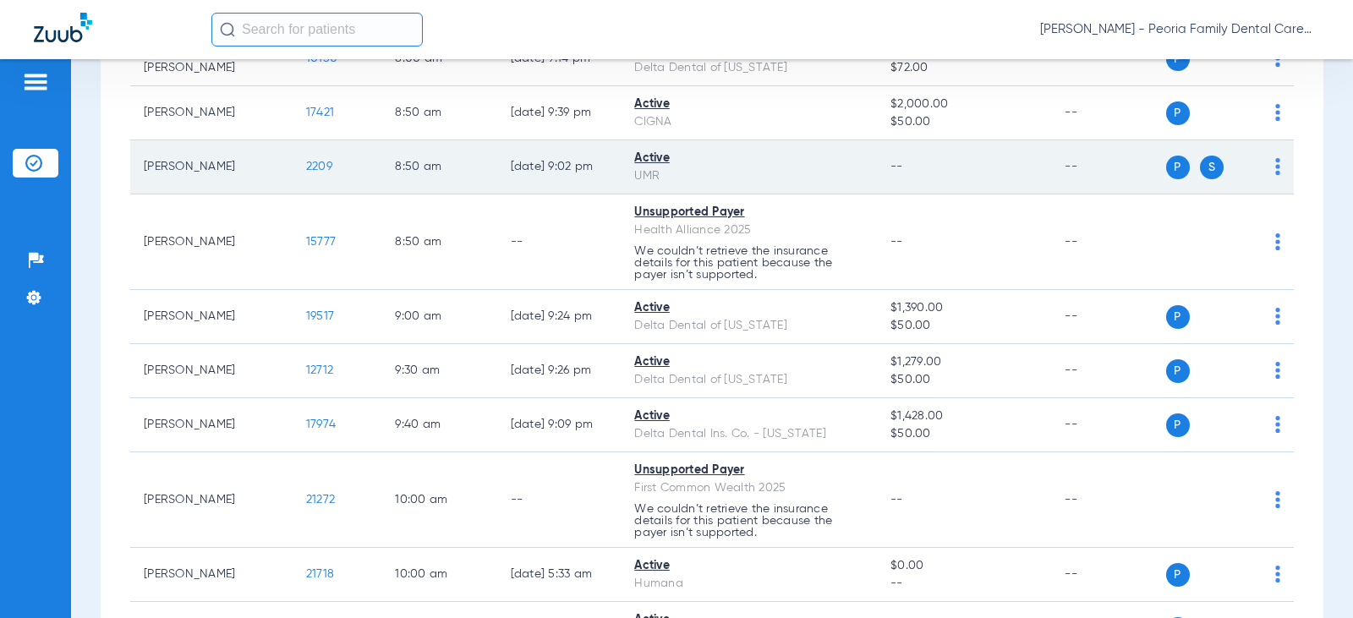
click at [1201, 170] on span "S" at bounding box center [1212, 168] width 24 height 24
click at [306, 167] on span "2209" at bounding box center [319, 167] width 26 height 12
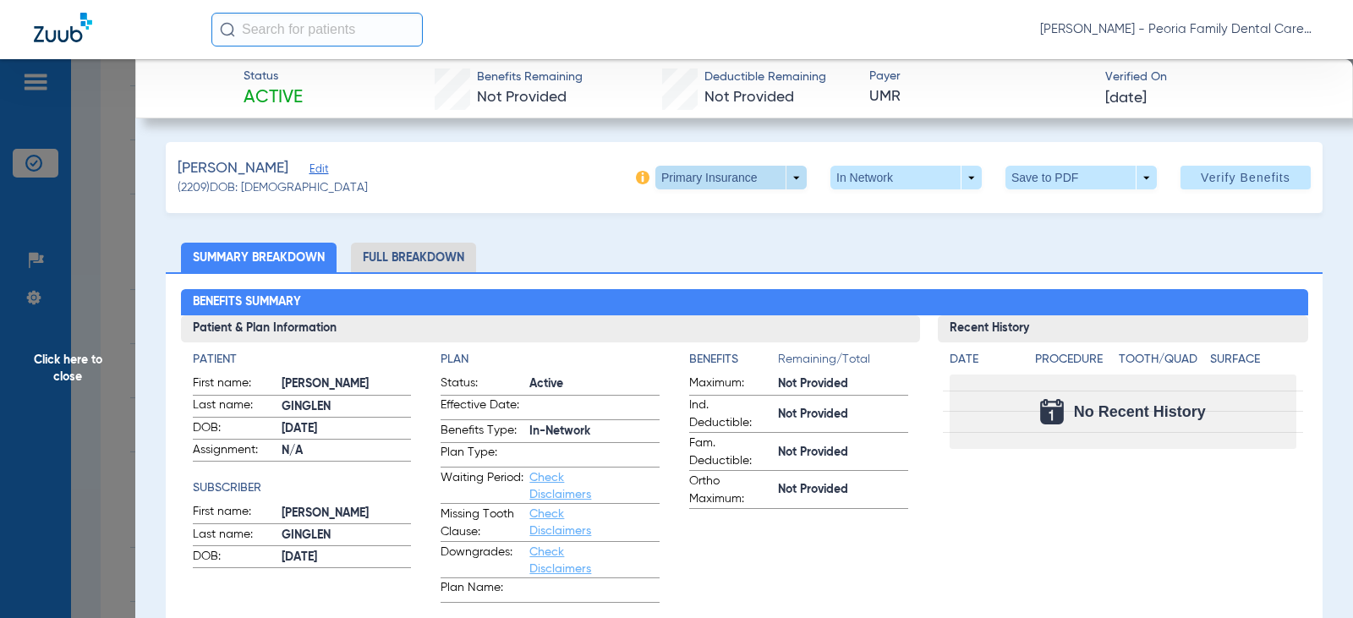
click at [726, 173] on span at bounding box center [731, 177] width 41 height 41
click at [715, 243] on span "Secondary Insurance" at bounding box center [713, 245] width 112 height 12
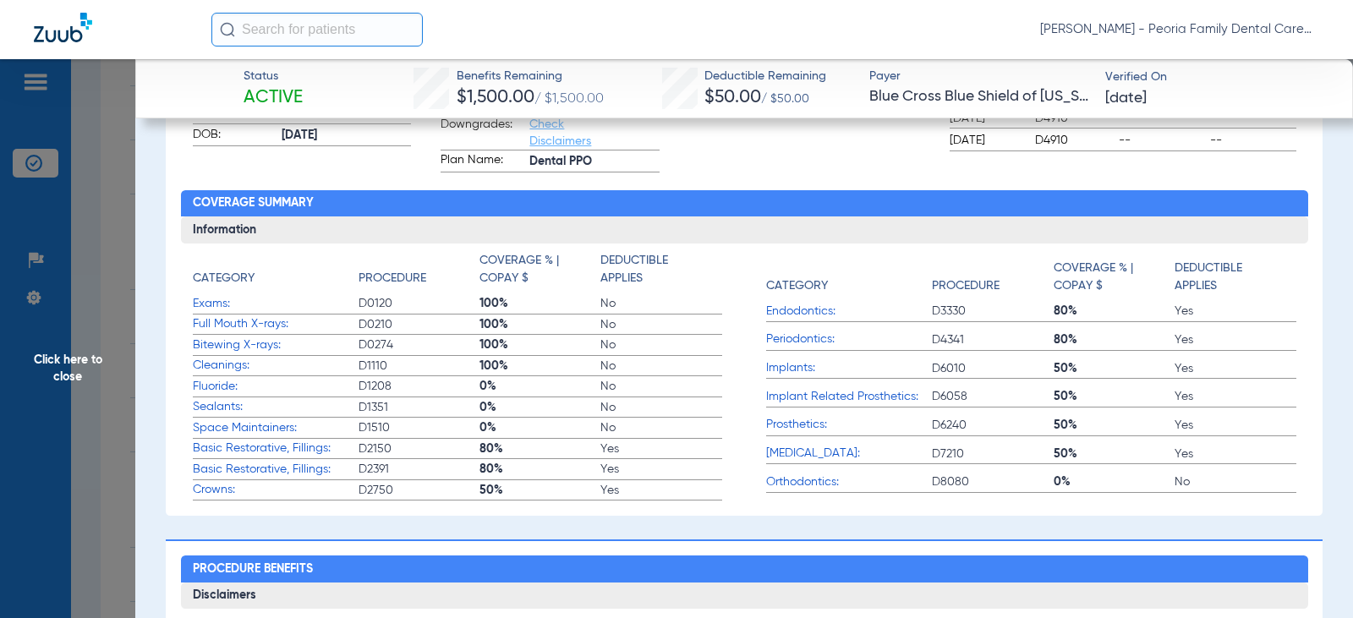
scroll to position [423, 0]
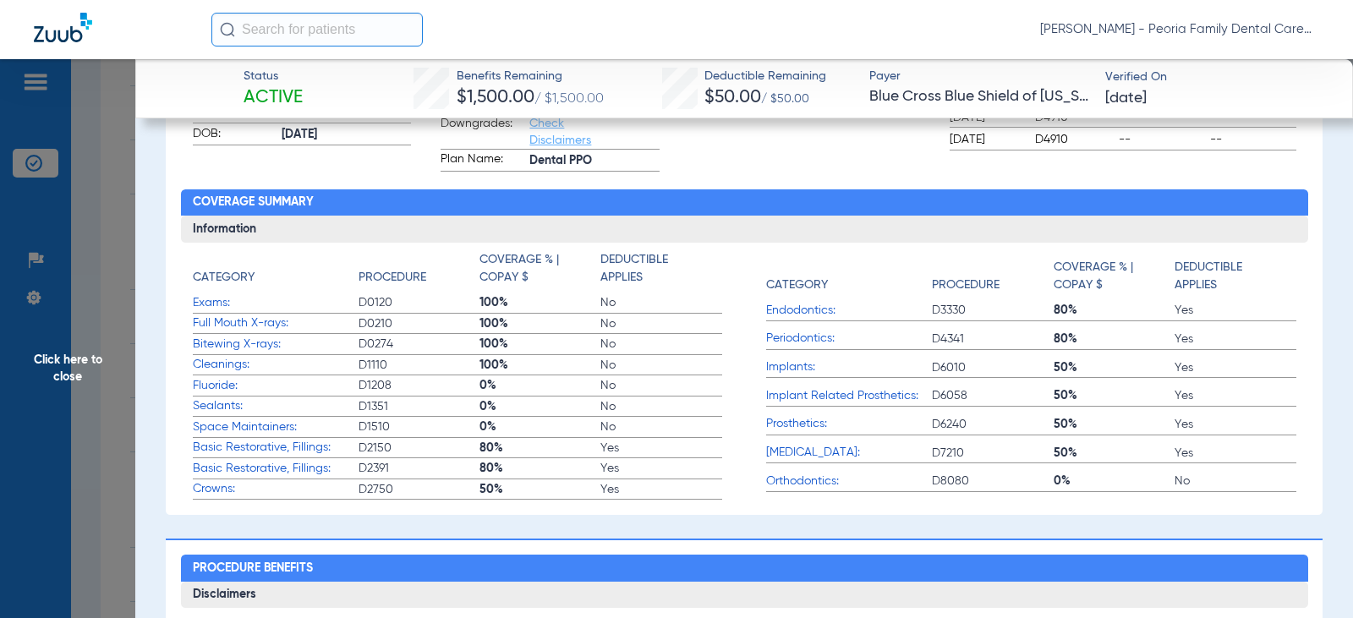
click at [294, 452] on span "Basic Restorative, Fillings:" at bounding box center [276, 448] width 166 height 18
click at [888, 397] on span "Implant Related Prosthetics:" at bounding box center [849, 396] width 166 height 18
click at [1077, 456] on span "50%" at bounding box center [1114, 453] width 121 height 17
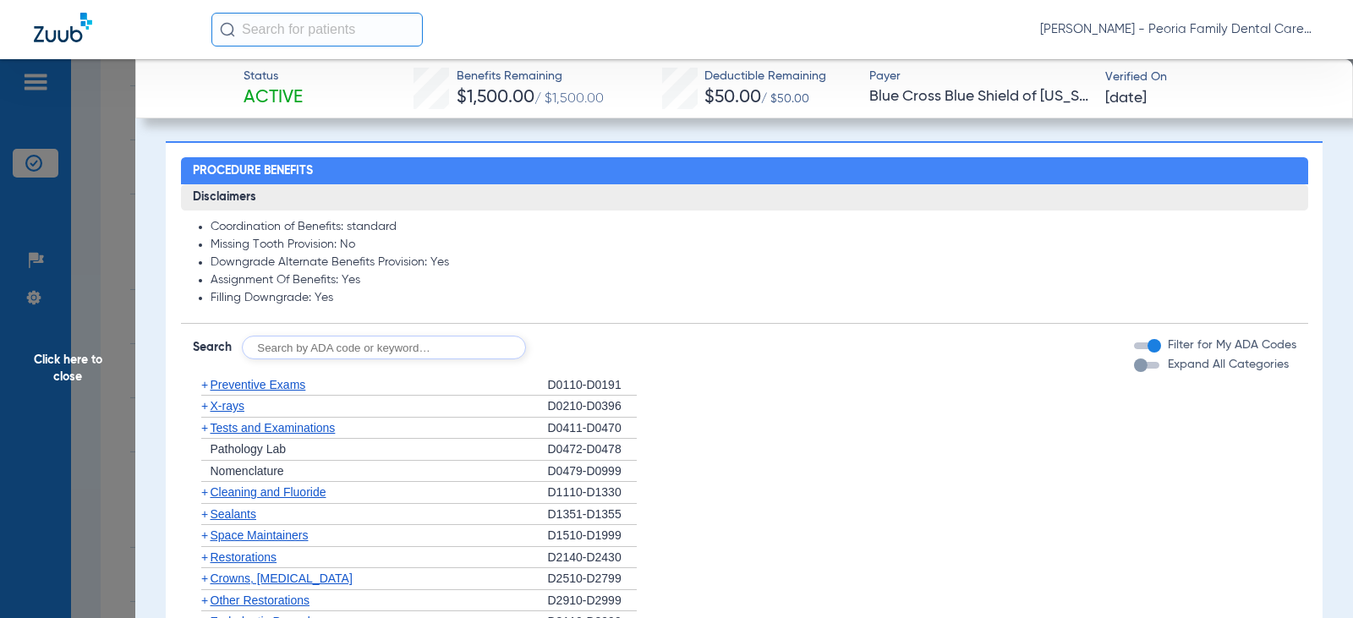
scroll to position [846, 0]
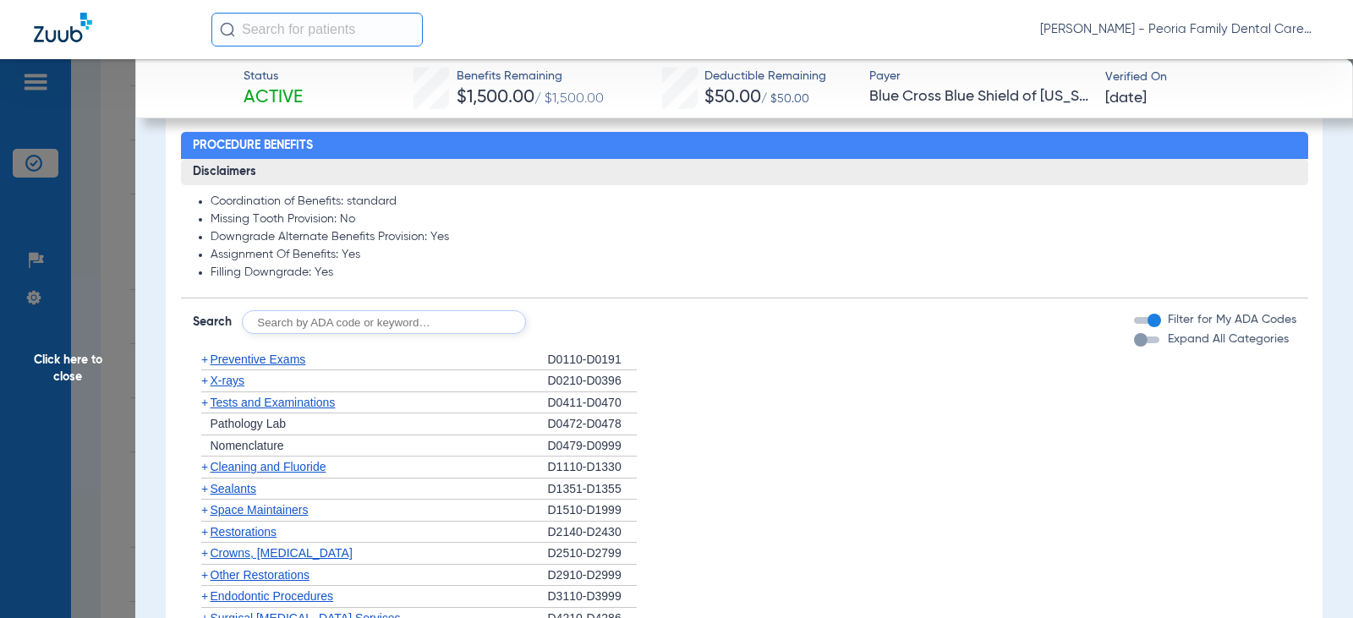
click at [302, 469] on span "Cleaning and Fluoride" at bounding box center [269, 467] width 116 height 14
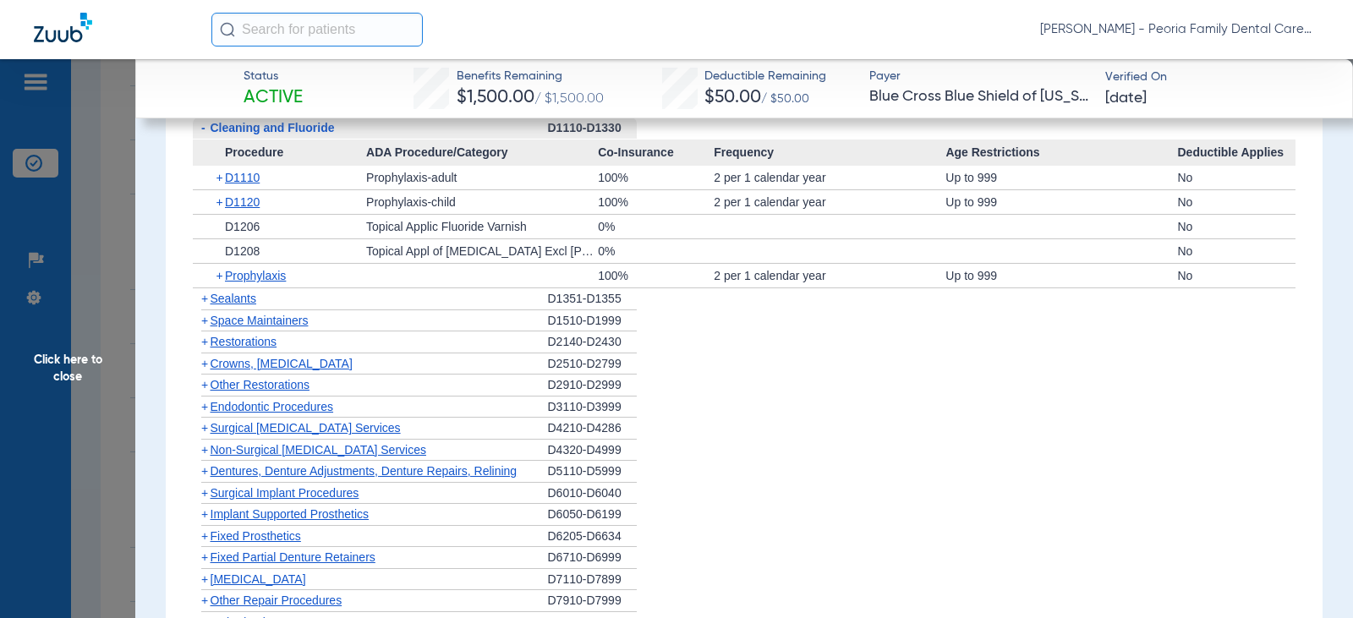
scroll to position [1522, 0]
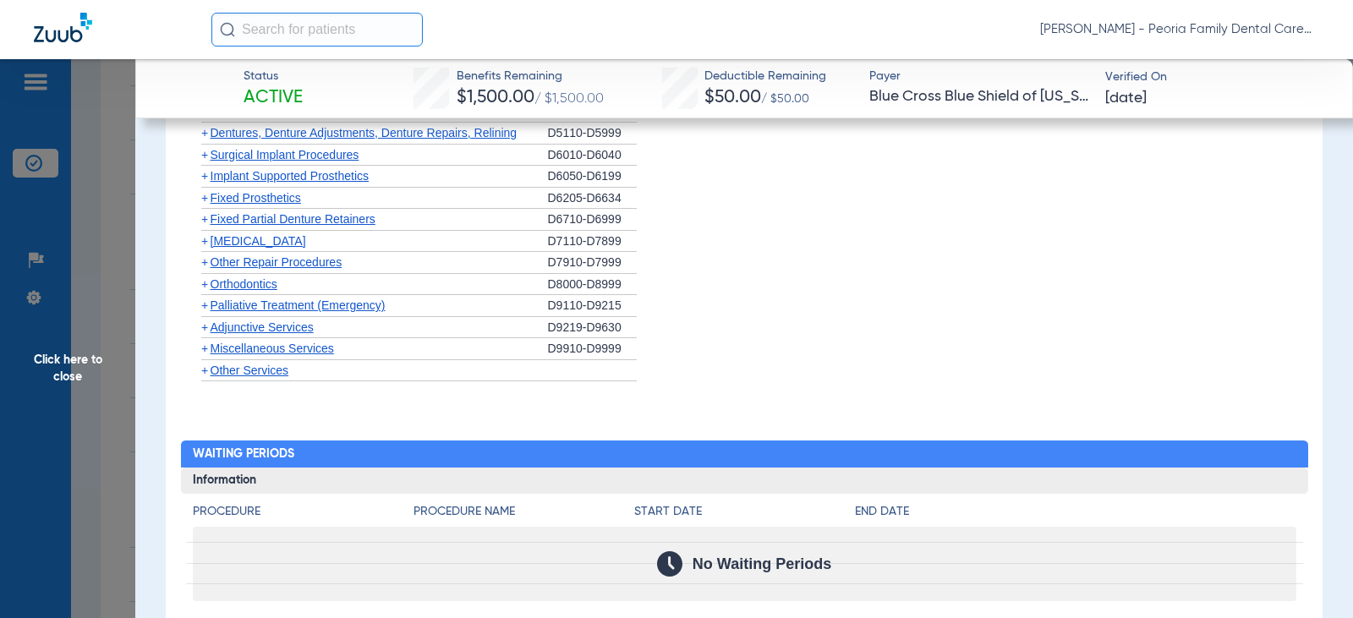
click at [248, 237] on span "[MEDICAL_DATA]" at bounding box center [259, 241] width 96 height 14
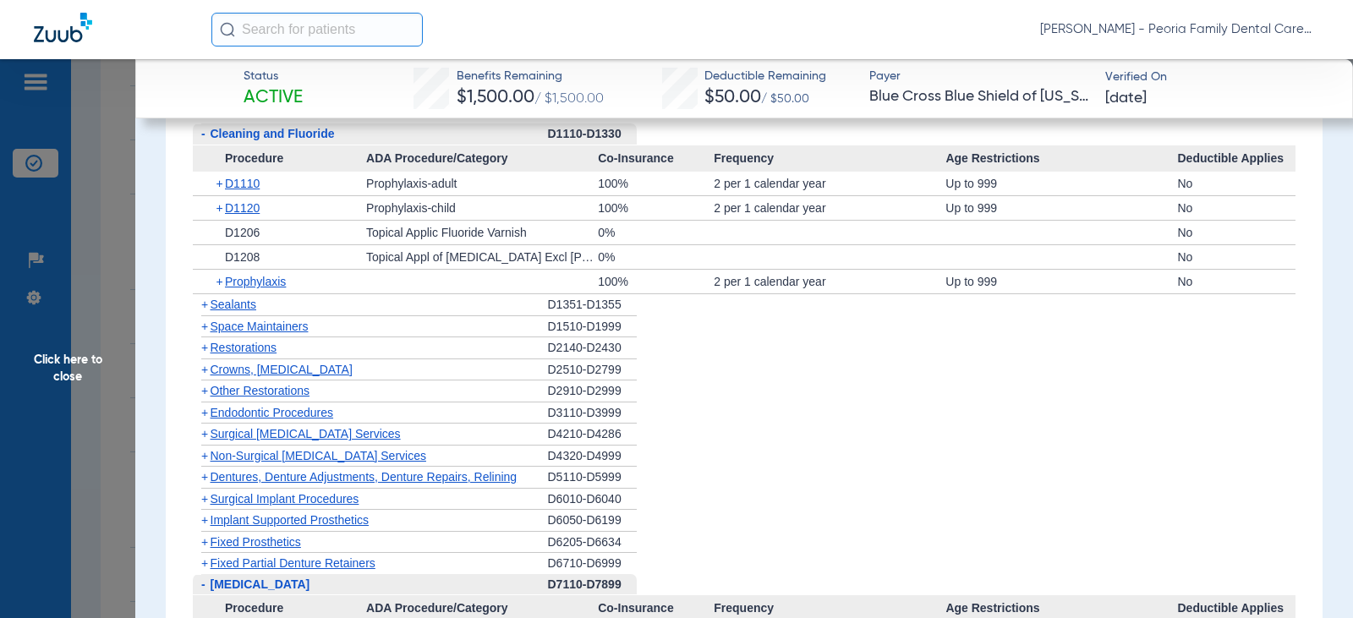
scroll to position [1269, 0]
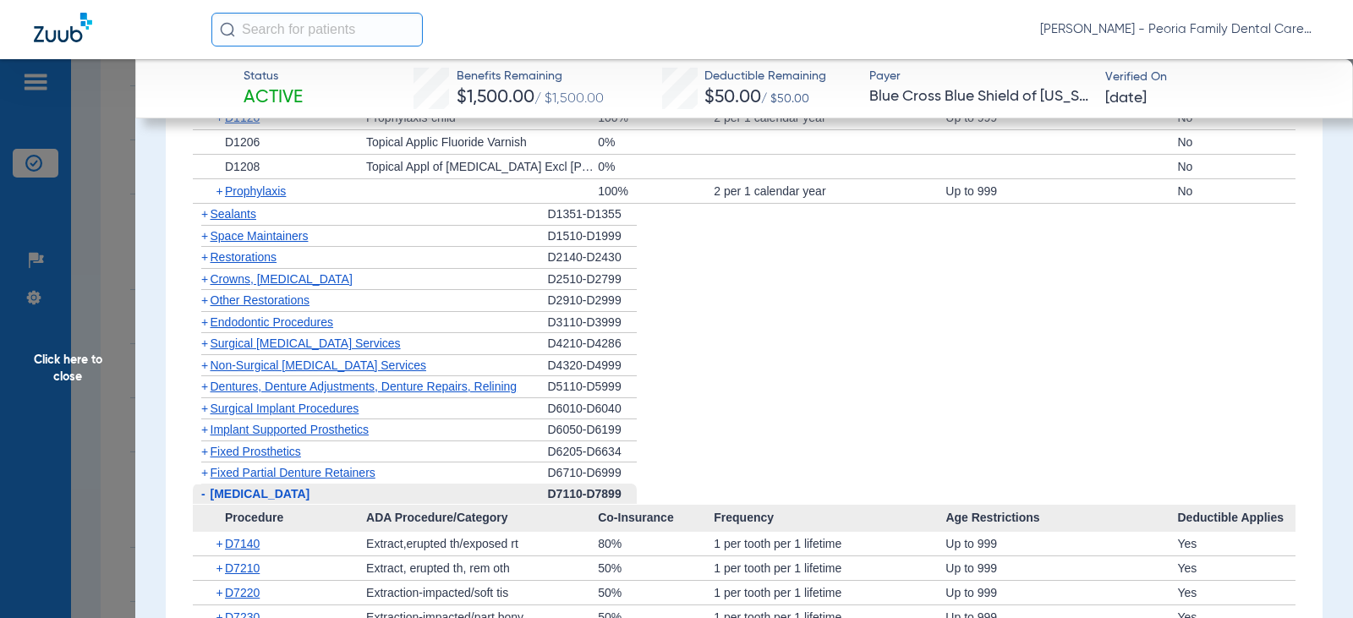
click at [322, 365] on span "Non-Surgical [MEDICAL_DATA] Services" at bounding box center [319, 366] width 216 height 14
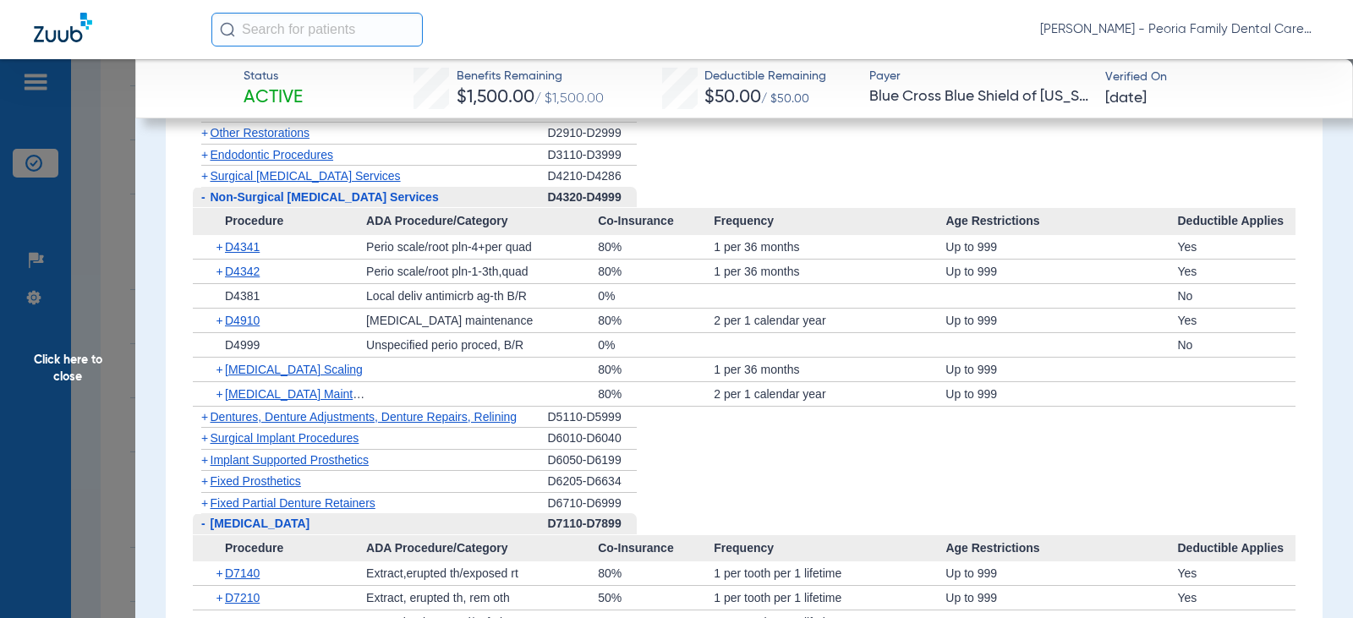
scroll to position [1438, 0]
click at [252, 463] on span "Implant Supported Prosthetics" at bounding box center [290, 459] width 159 height 14
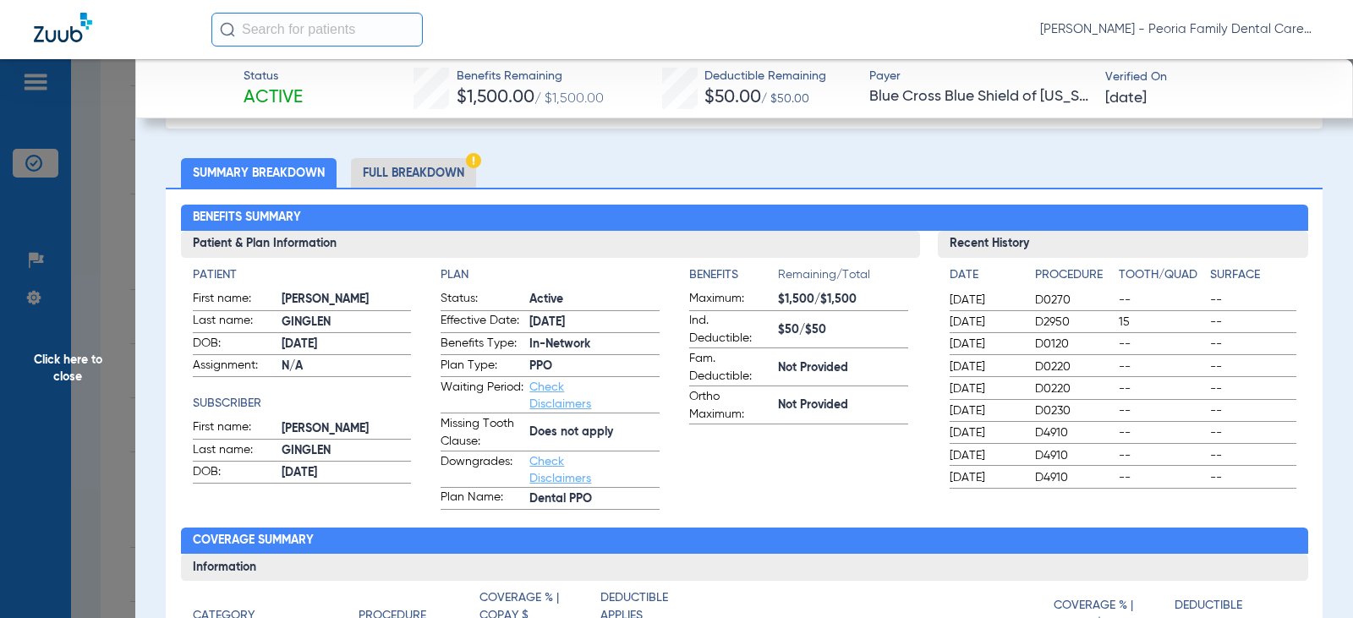
scroll to position [0, 0]
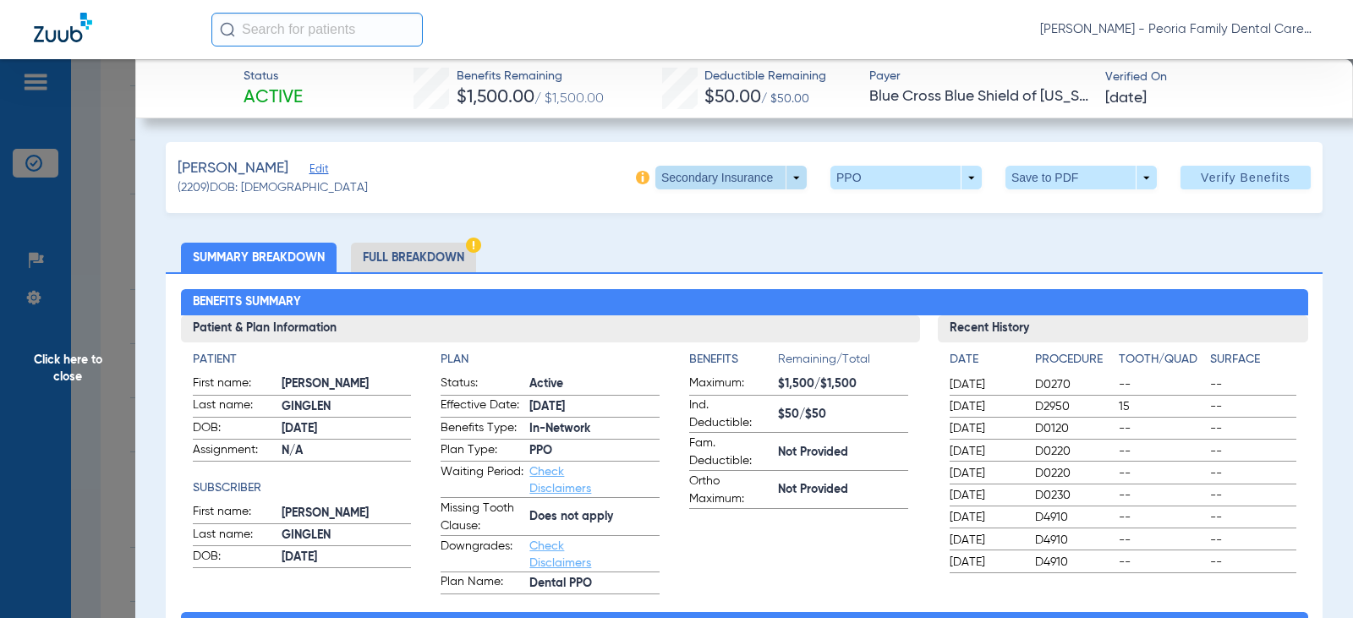
click at [711, 173] on span at bounding box center [731, 177] width 41 height 41
click at [710, 206] on span "Primary Insurance" at bounding box center [713, 212] width 112 height 12
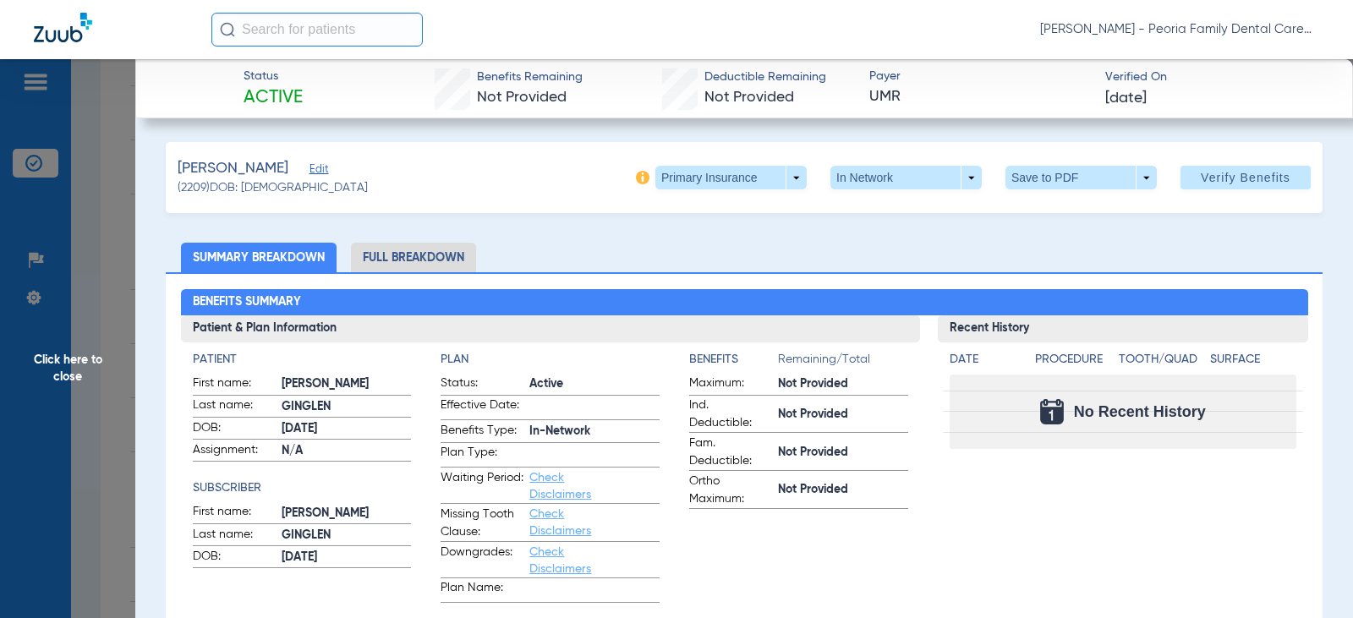
click at [545, 169] on div "[PERSON_NAME] (2209) DOB: [DEMOGRAPHIC_DATA] Primary Insurance arrow_drop_down …" at bounding box center [744, 177] width 1157 height 71
click at [547, 90] on span "Not Provided" at bounding box center [522, 97] width 90 height 15
click at [82, 367] on span "Click here to close" at bounding box center [67, 368] width 135 height 618
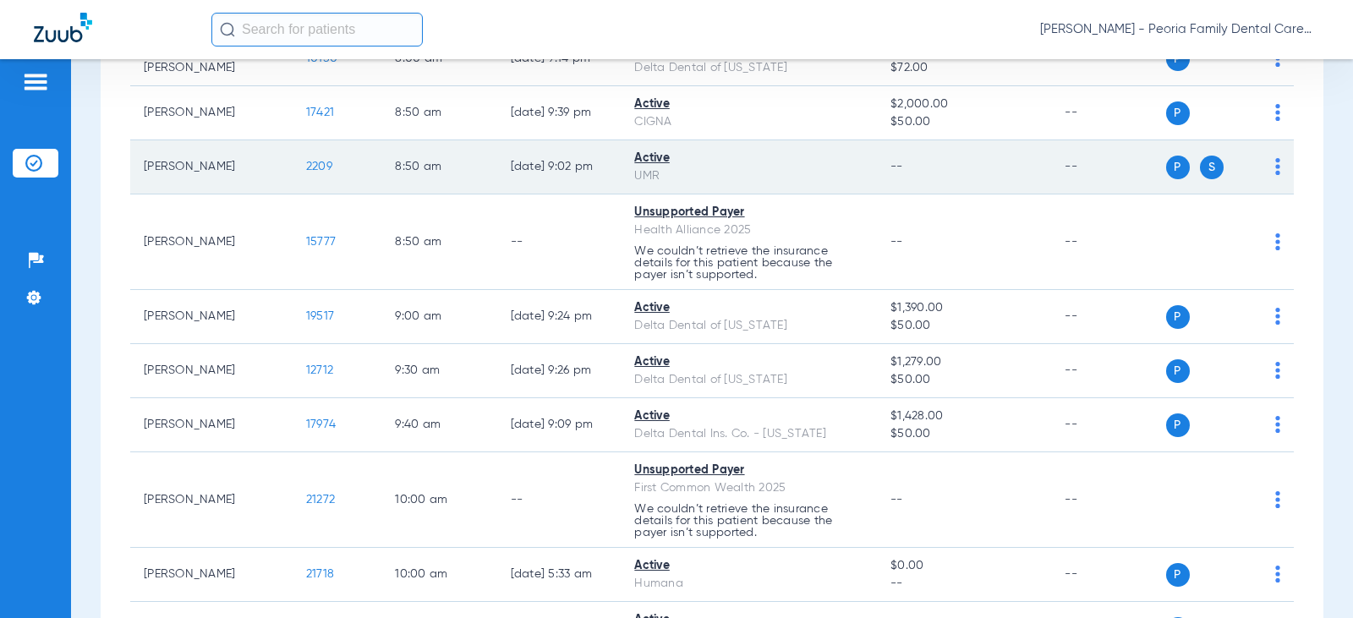
click at [193, 172] on td "[PERSON_NAME]" at bounding box center [211, 167] width 162 height 54
click at [306, 171] on span "2209" at bounding box center [319, 167] width 26 height 12
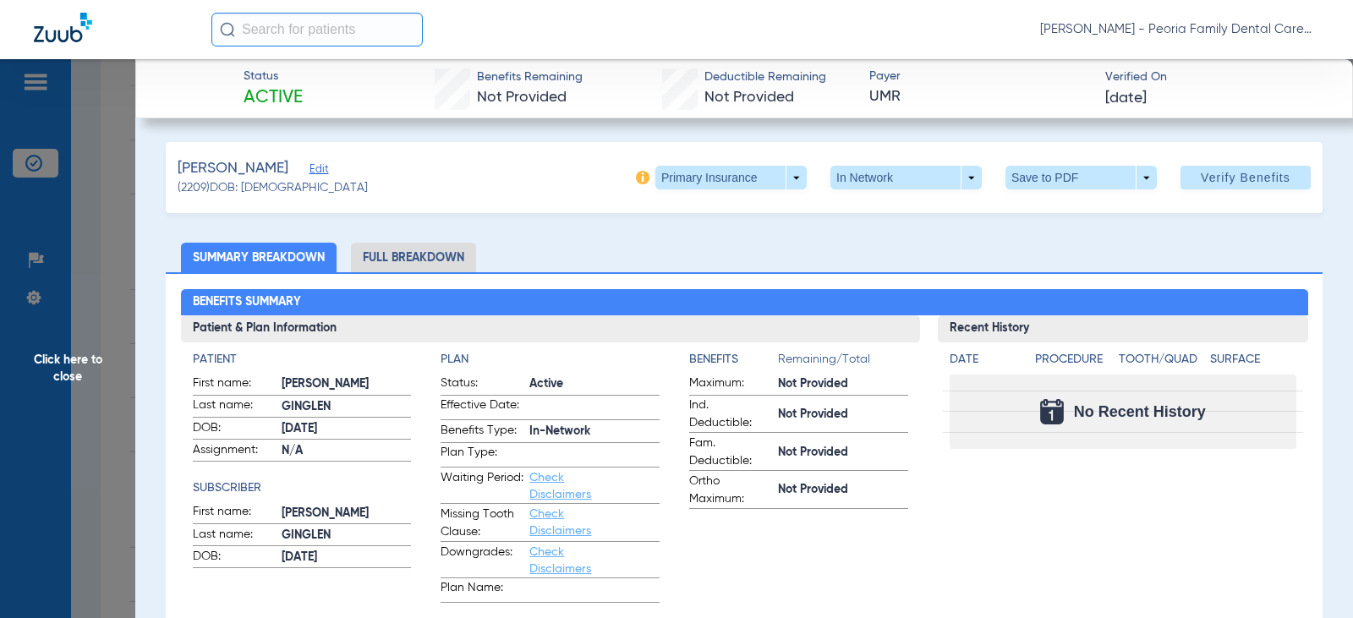
click at [924, 81] on span "Payer" at bounding box center [979, 77] width 221 height 18
click at [785, 182] on span at bounding box center [730, 178] width 151 height 24
click at [749, 214] on span "Primary Insurance" at bounding box center [713, 212] width 112 height 12
click at [1247, 171] on span "Verify Benefits" at bounding box center [1246, 178] width 90 height 14
click at [447, 186] on div "[PERSON_NAME] (2209) DOB: [DEMOGRAPHIC_DATA] Primary Insurance arrow_drop_down …" at bounding box center [744, 177] width 1157 height 71
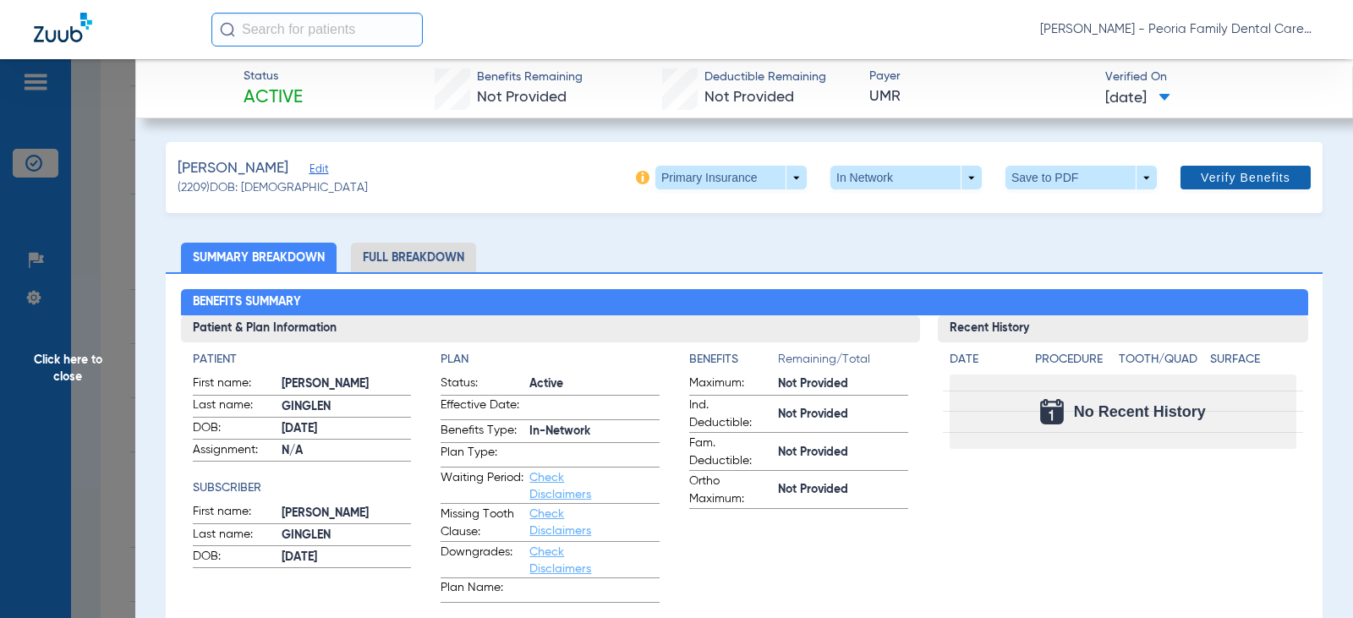
click at [1201, 184] on span "Verify Benefits" at bounding box center [1246, 178] width 90 height 14
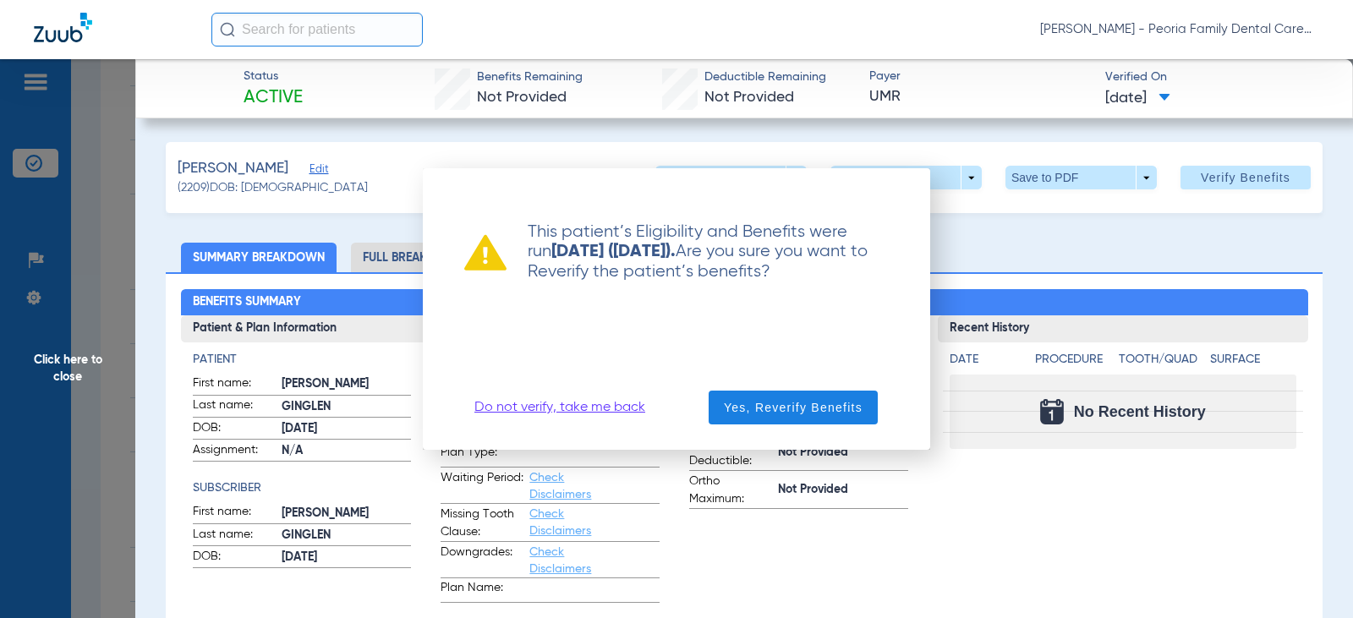
click at [520, 408] on link "Do not verify, take me back" at bounding box center [559, 407] width 171 height 17
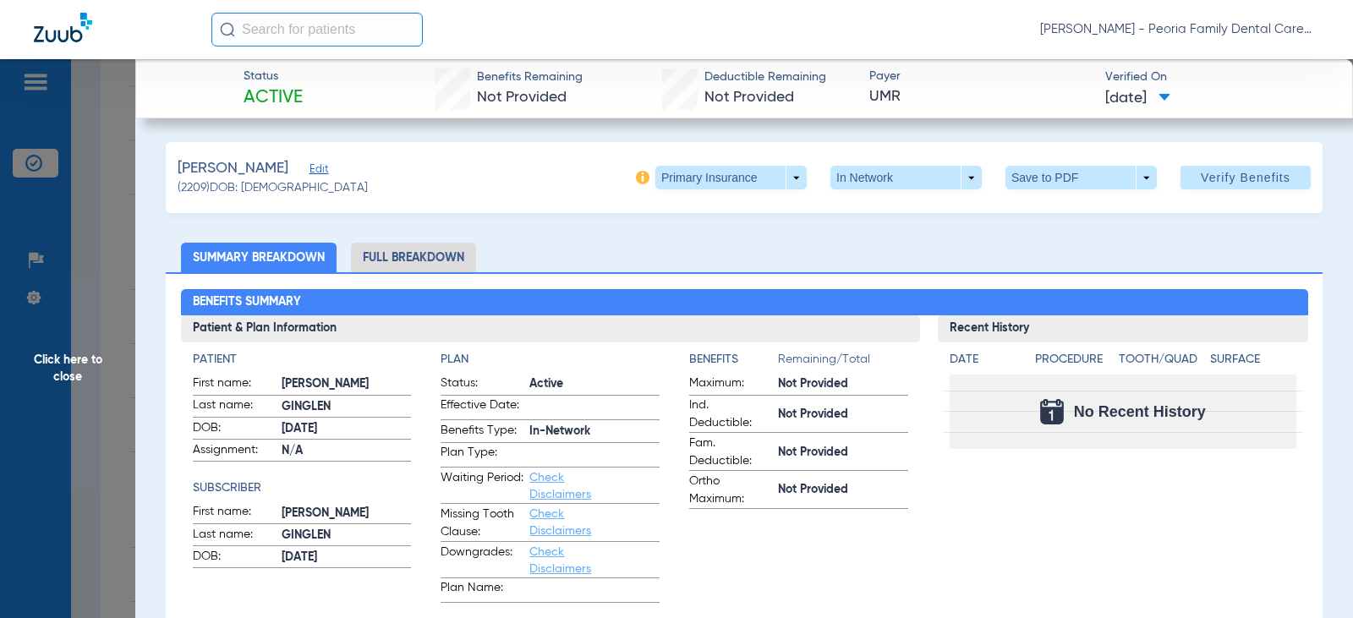
click at [63, 366] on span "Click here to close" at bounding box center [67, 368] width 135 height 618
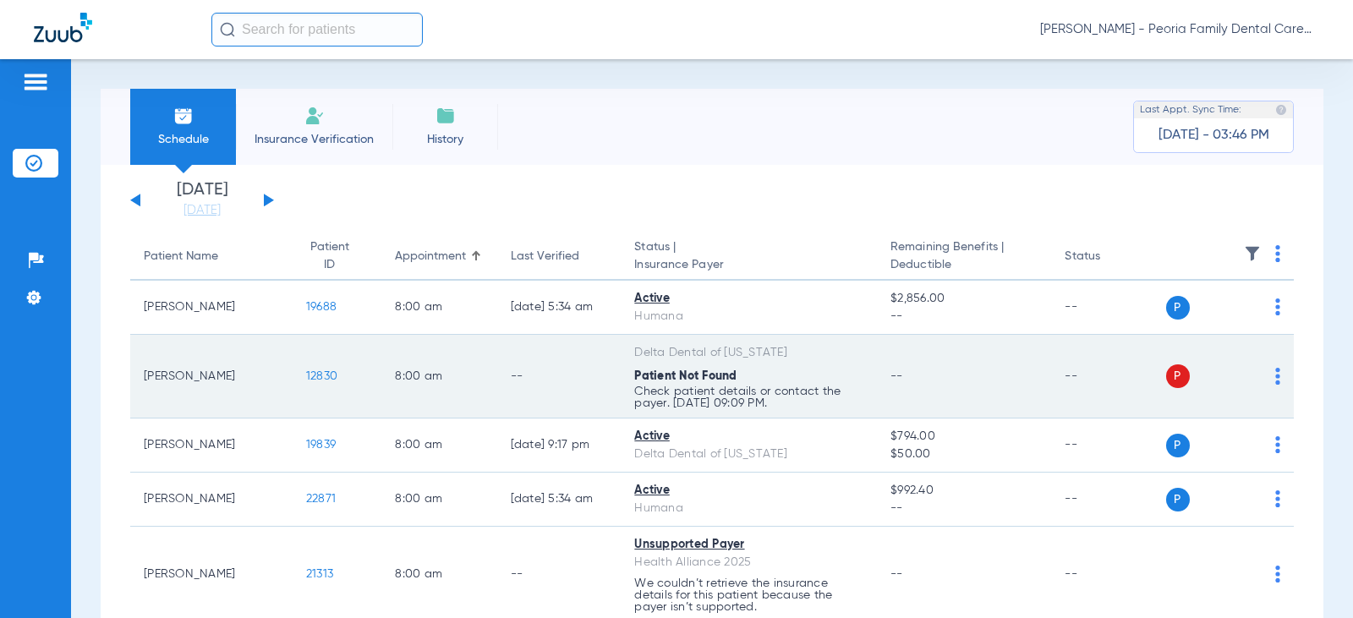
click at [740, 381] on div "Patient Not Found" at bounding box center [748, 377] width 229 height 18
click at [306, 376] on span "12830" at bounding box center [321, 376] width 31 height 12
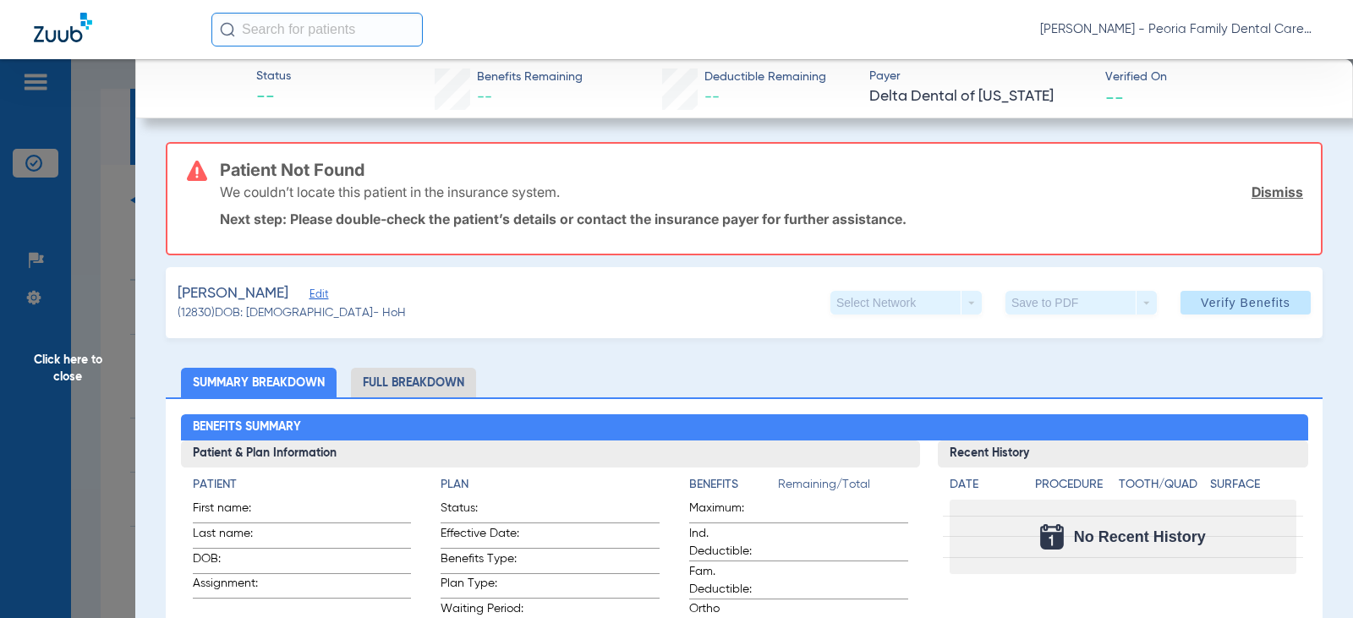
click at [1266, 200] on link "Dismiss" at bounding box center [1278, 192] width 52 height 17
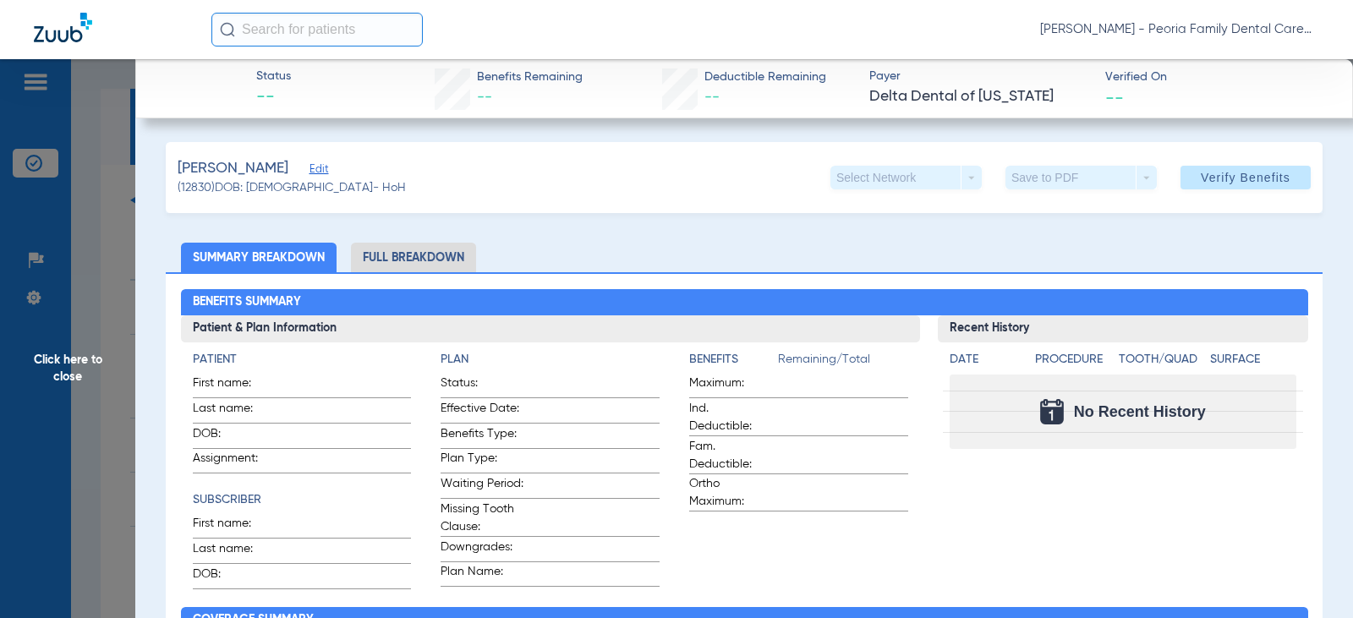
click at [79, 365] on span "Click here to close" at bounding box center [67, 368] width 135 height 618
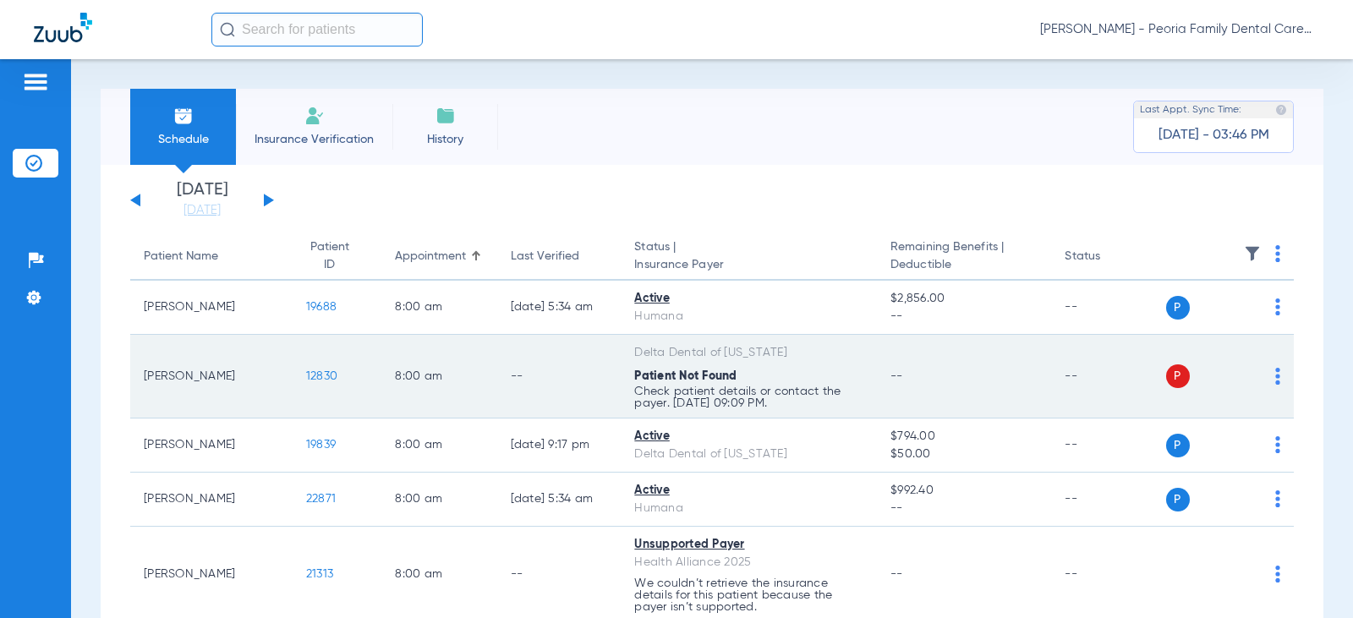
click at [310, 370] on span "12830" at bounding box center [321, 376] width 31 height 12
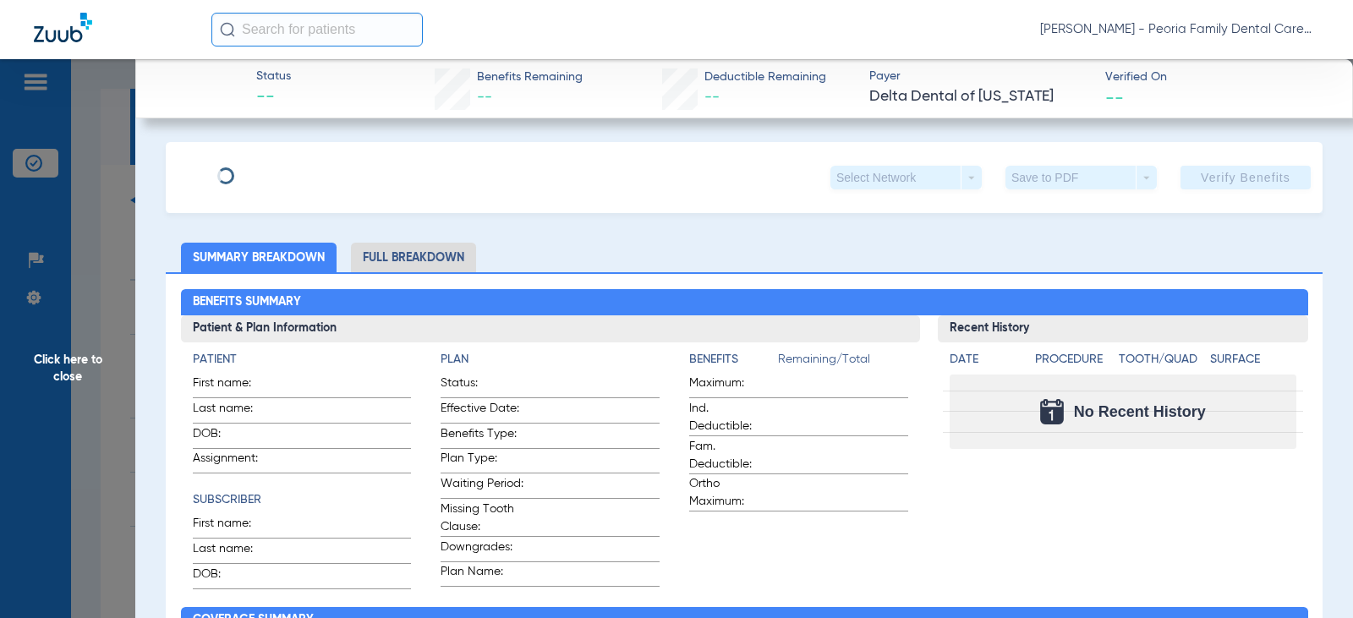
type input "[PERSON_NAME]"
type input "Kent"
type input "[DATE]"
type input "344787502"
type input "23312000"
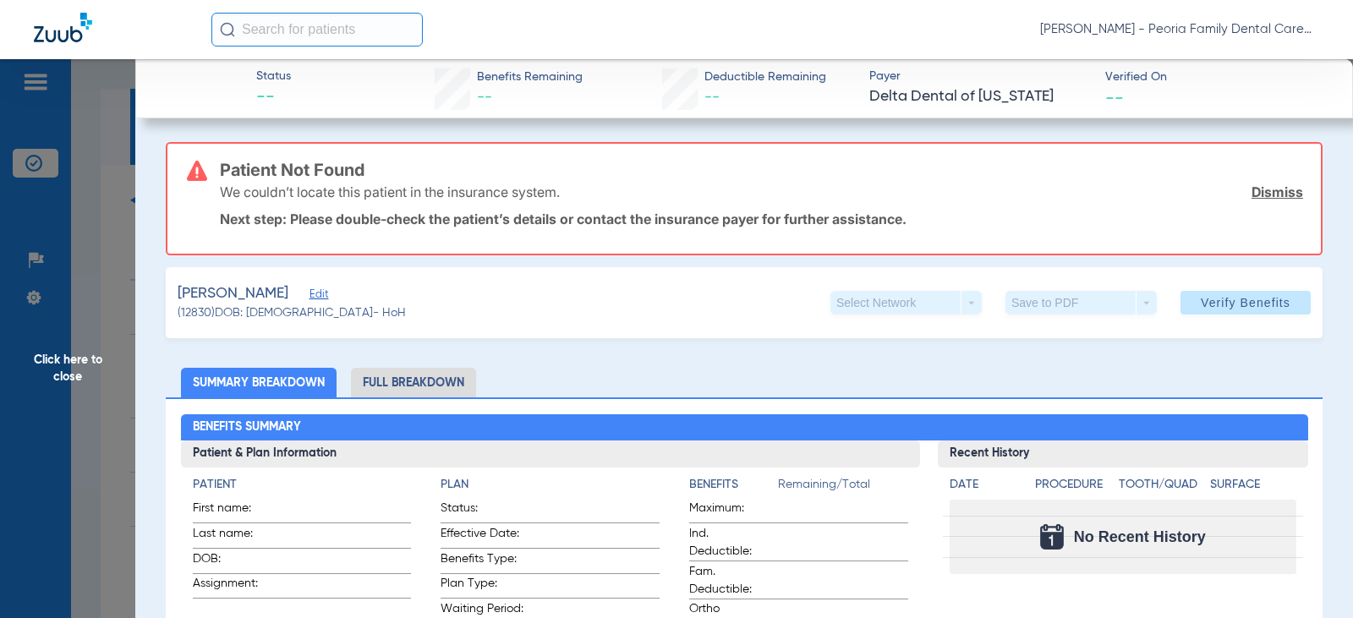
click at [310, 294] on span "Edit" at bounding box center [317, 296] width 15 height 16
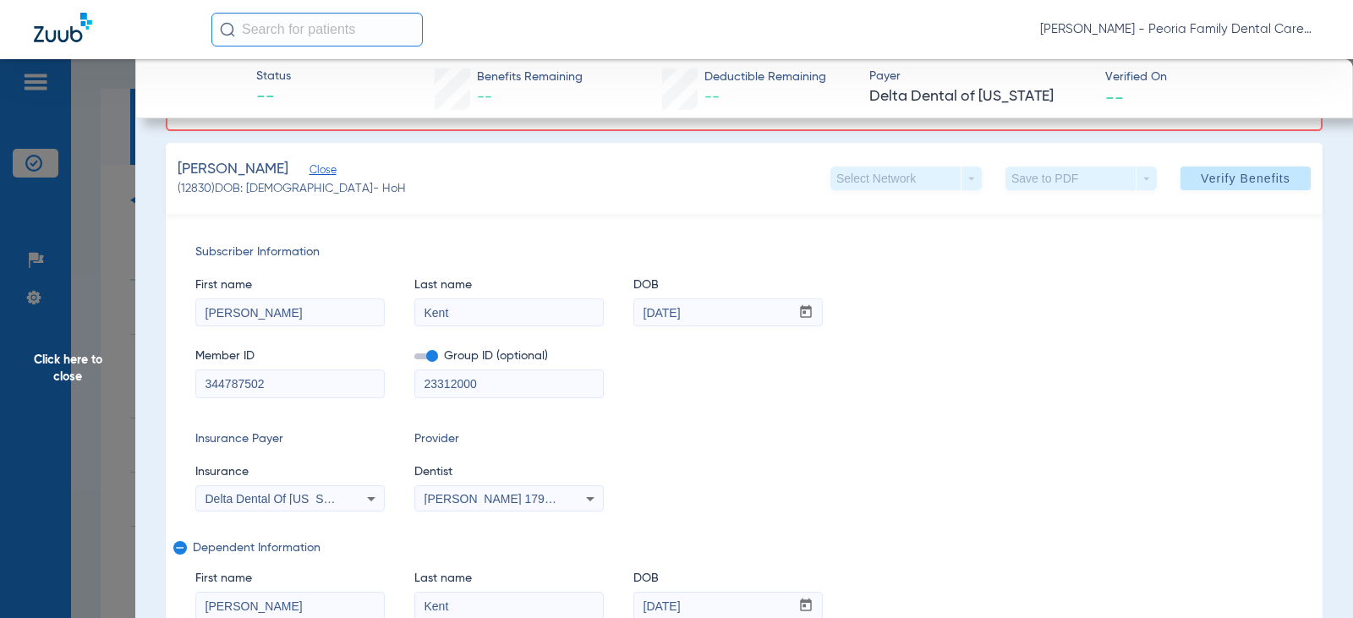
scroll to position [254, 0]
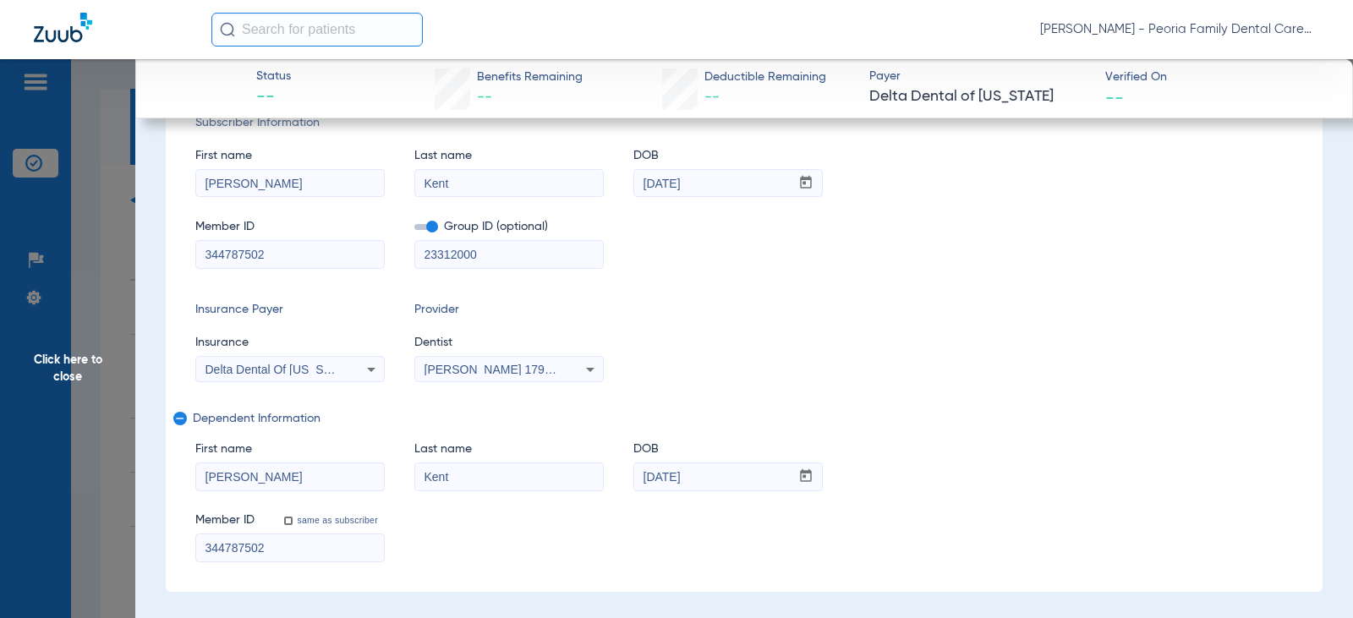
click at [266, 471] on input "[PERSON_NAME]" at bounding box center [290, 476] width 188 height 27
type input "[PERSON_NAME]"
click at [818, 371] on div "Insurance Payer Insurance Delta Dental Of [US_STATE] Provider Dentist [PERSON_N…" at bounding box center [744, 341] width 1098 height 81
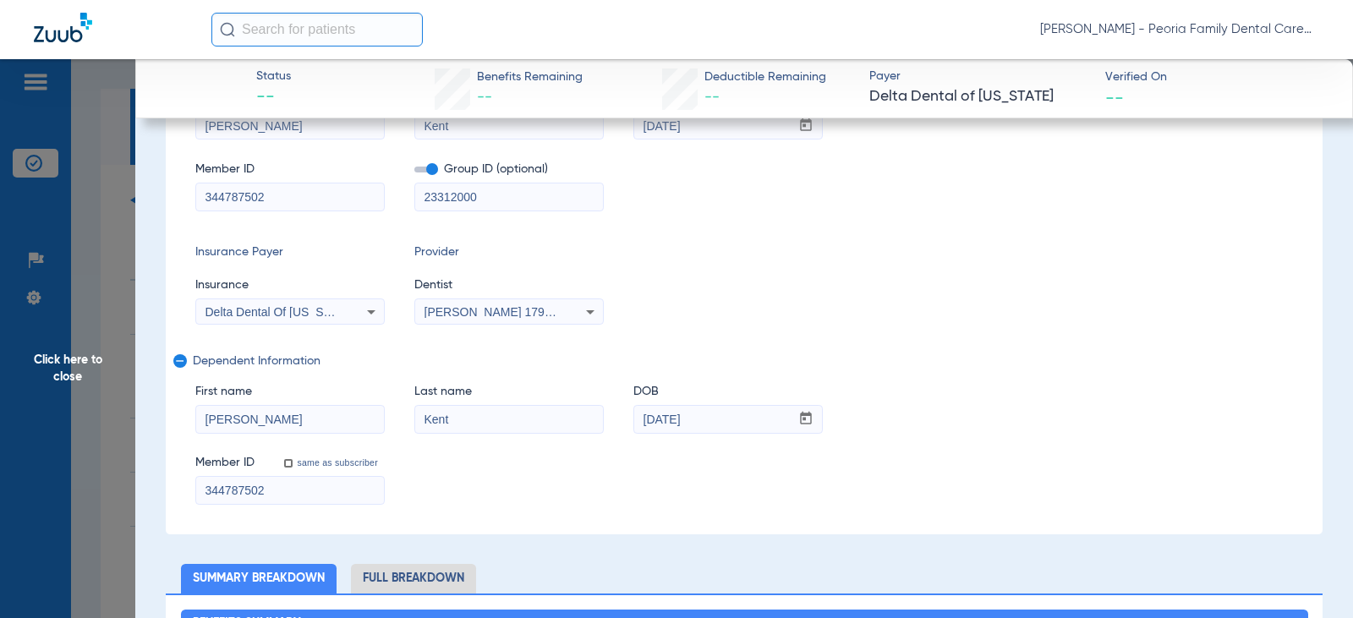
scroll to position [338, 0]
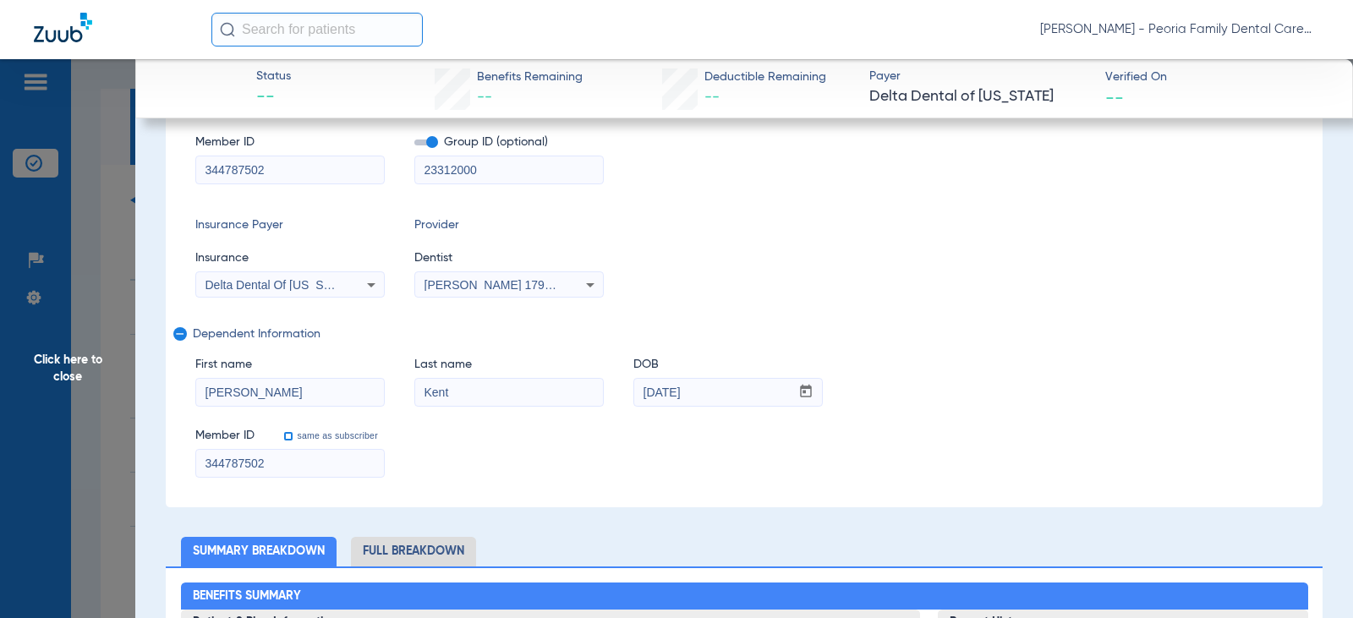
click at [288, 435] on input "same as subscriber" at bounding box center [298, 446] width 34 height 34
checkbox input "true"
click at [489, 439] on div "Member ID same as subscriber 344787502" at bounding box center [744, 445] width 1098 height 65
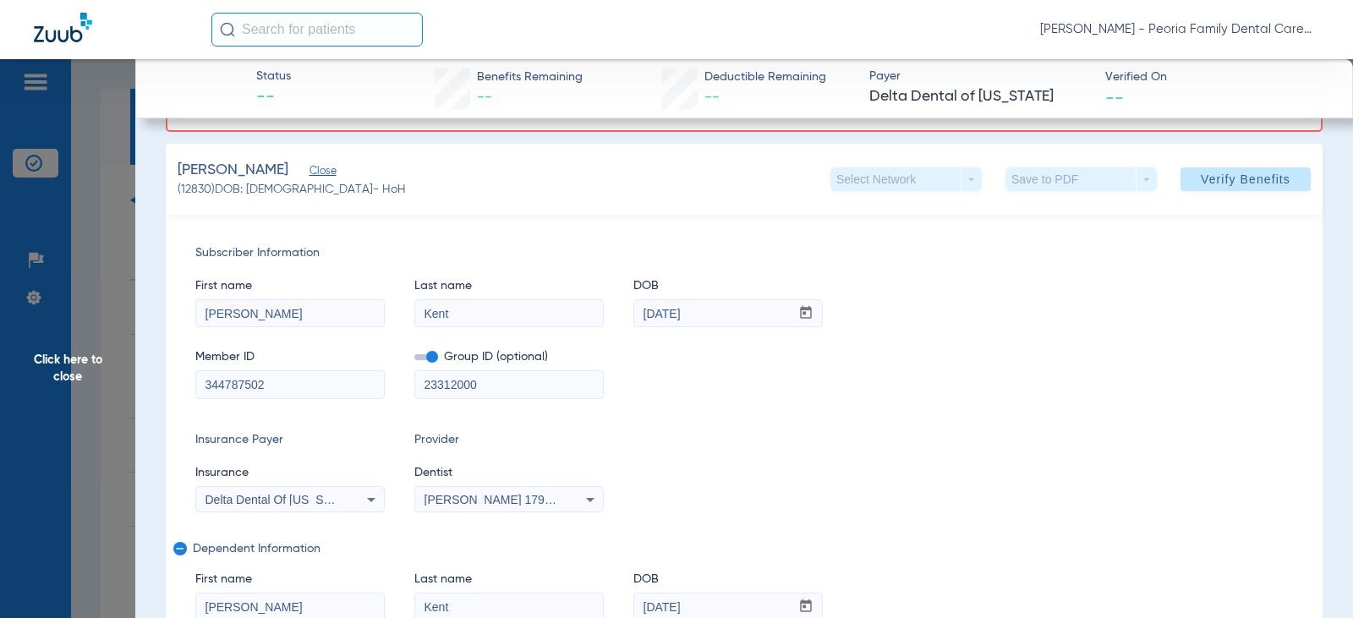
scroll to position [0, 0]
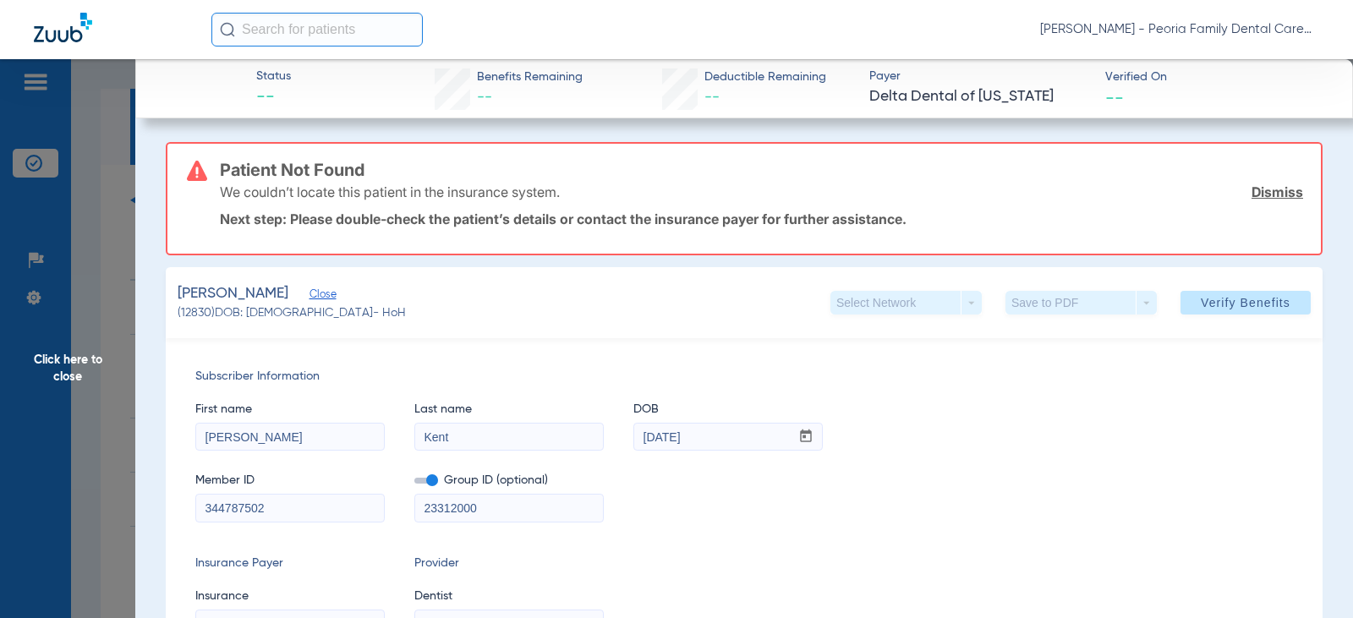
click at [1285, 189] on link "Dismiss" at bounding box center [1278, 192] width 52 height 17
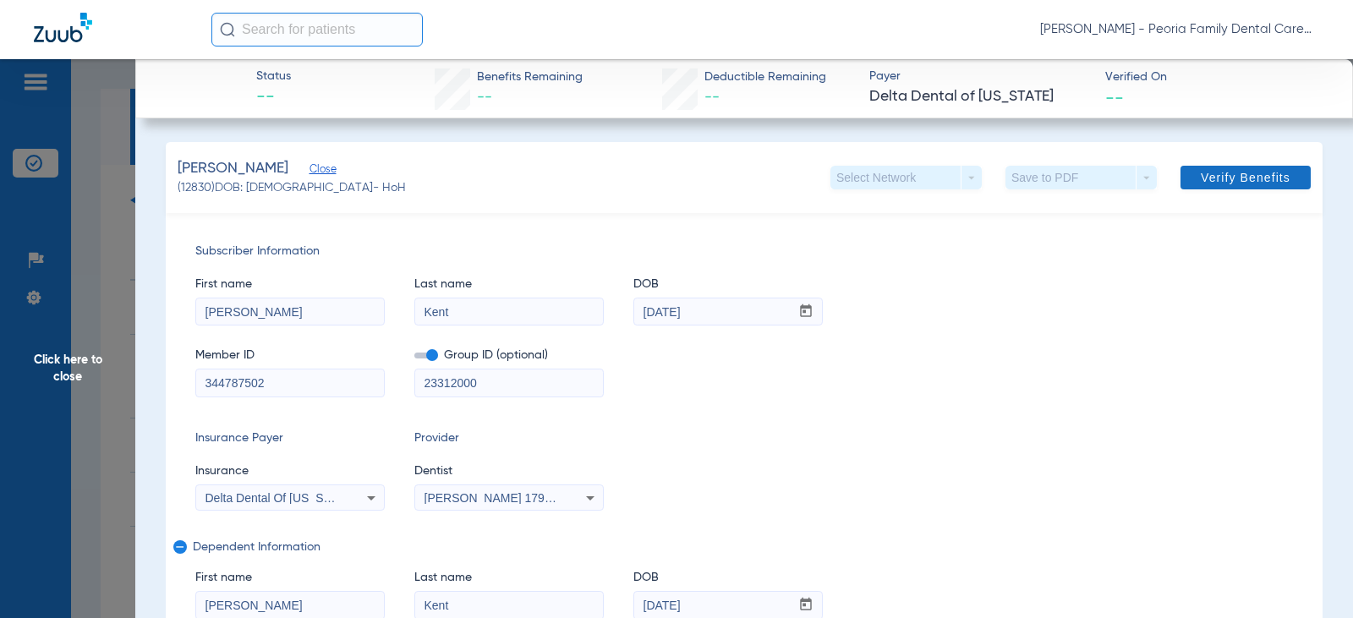
click at [1232, 173] on span "Verify Benefits" at bounding box center [1246, 178] width 90 height 14
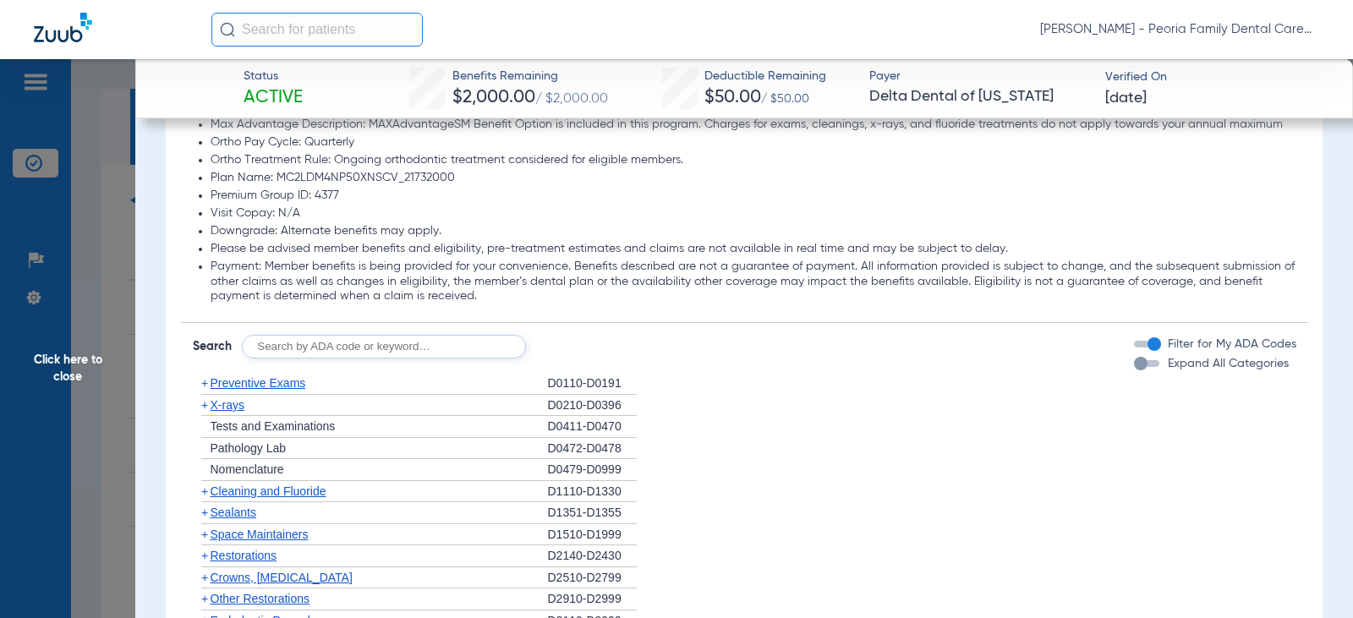
scroll to position [1522, 0]
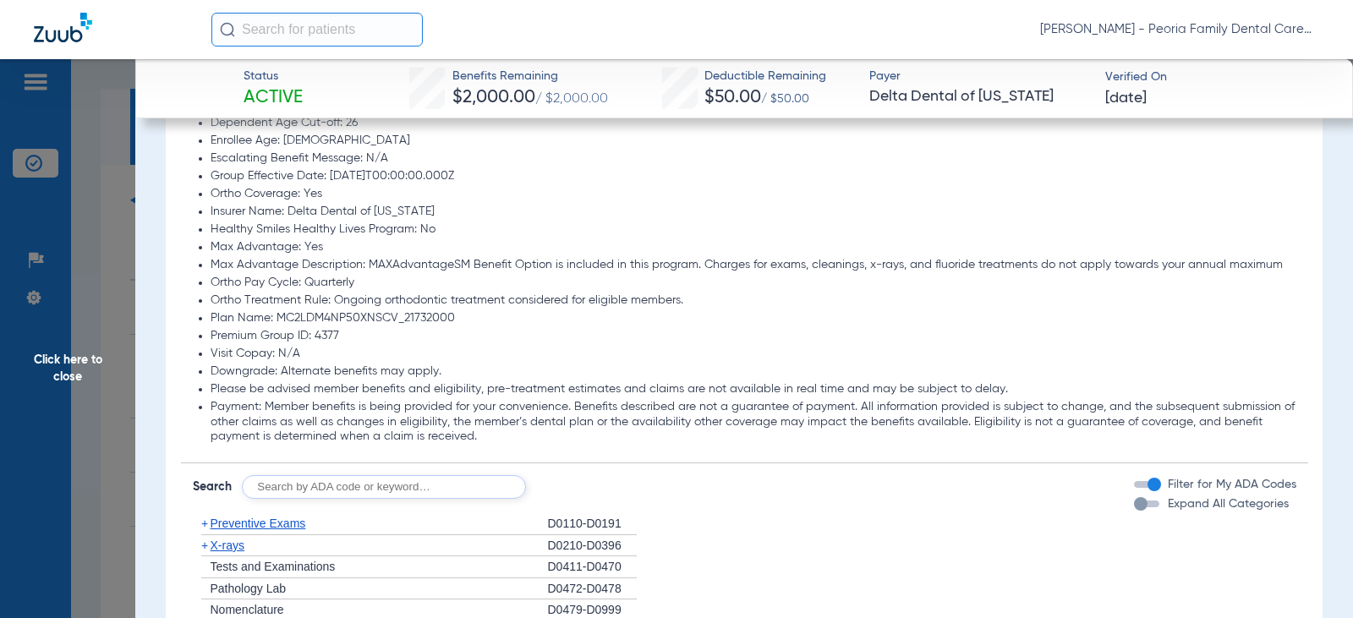
click at [63, 358] on span "Click here to close" at bounding box center [67, 368] width 135 height 618
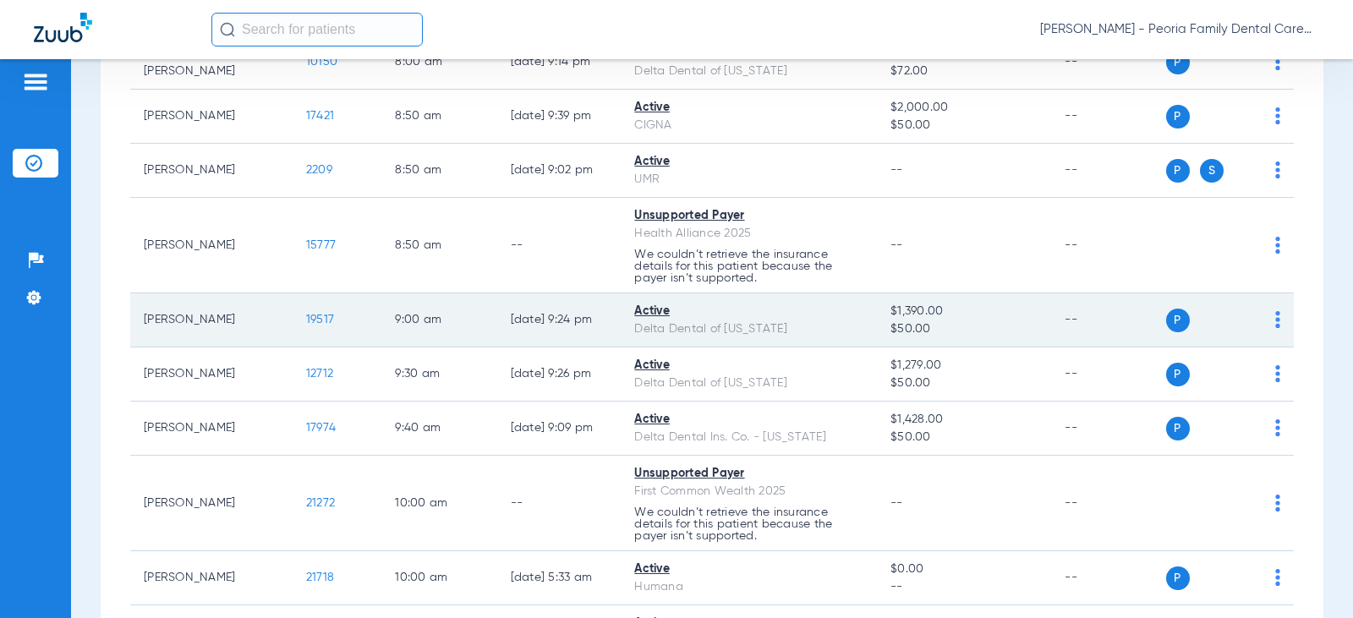
scroll to position [677, 0]
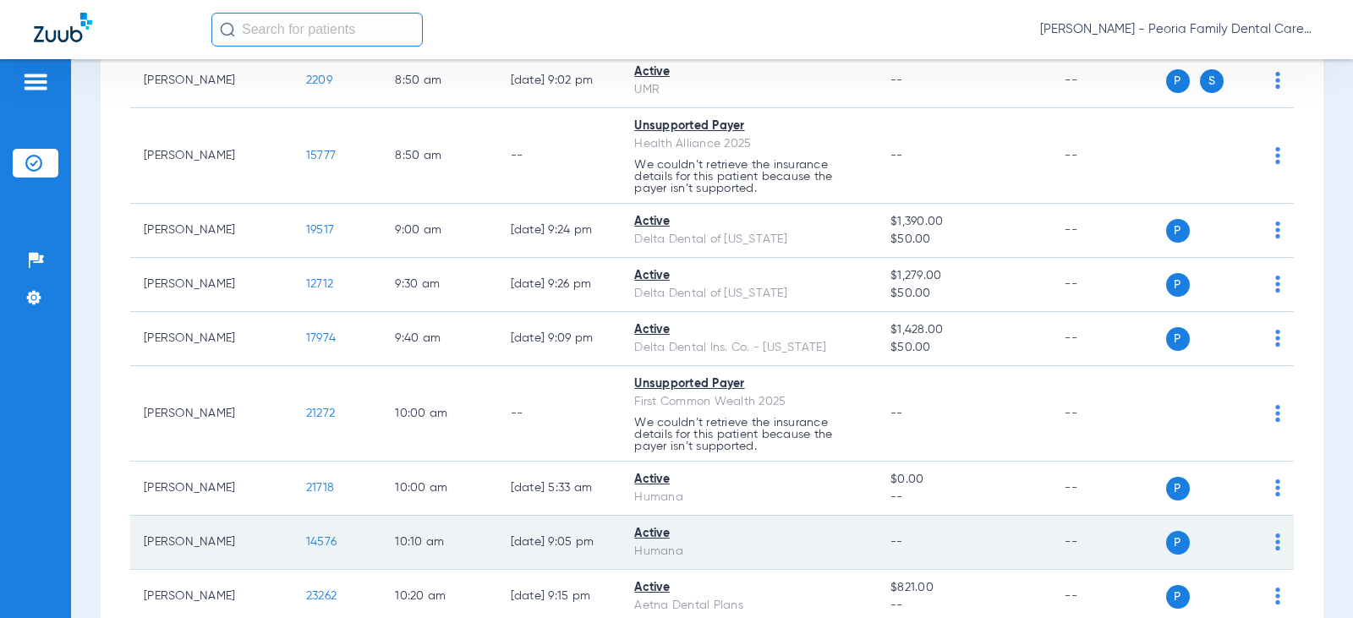
click at [831, 553] on div "Humana" at bounding box center [748, 552] width 229 height 18
click at [909, 544] on td "--" at bounding box center [964, 543] width 174 height 54
click at [877, 544] on td "--" at bounding box center [964, 543] width 174 height 54
click at [306, 544] on span "14576" at bounding box center [321, 542] width 30 height 12
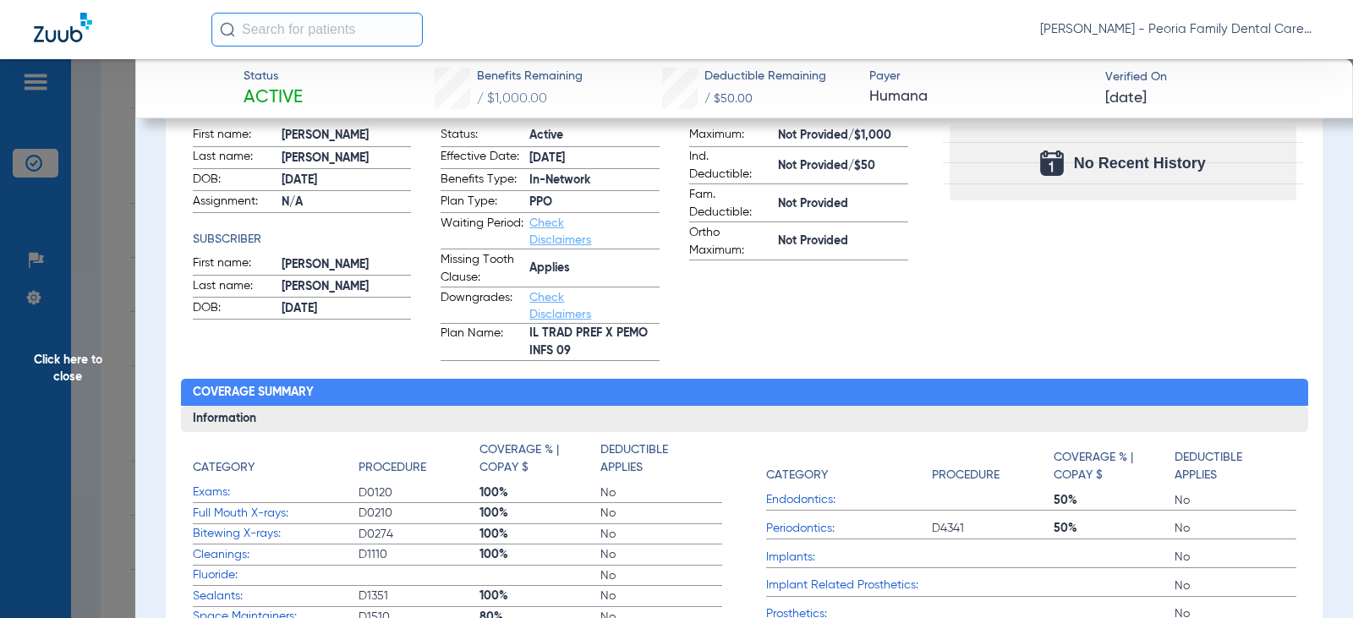
scroll to position [423, 0]
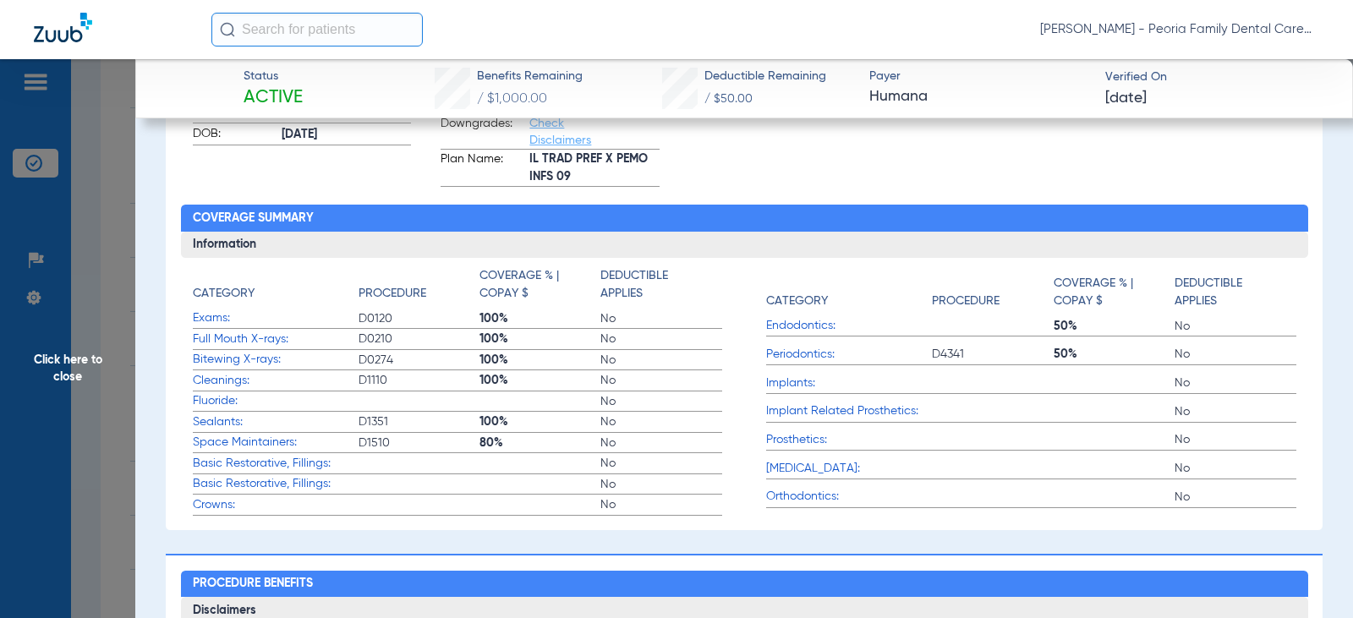
click at [69, 356] on span "Click here to close" at bounding box center [67, 368] width 135 height 618
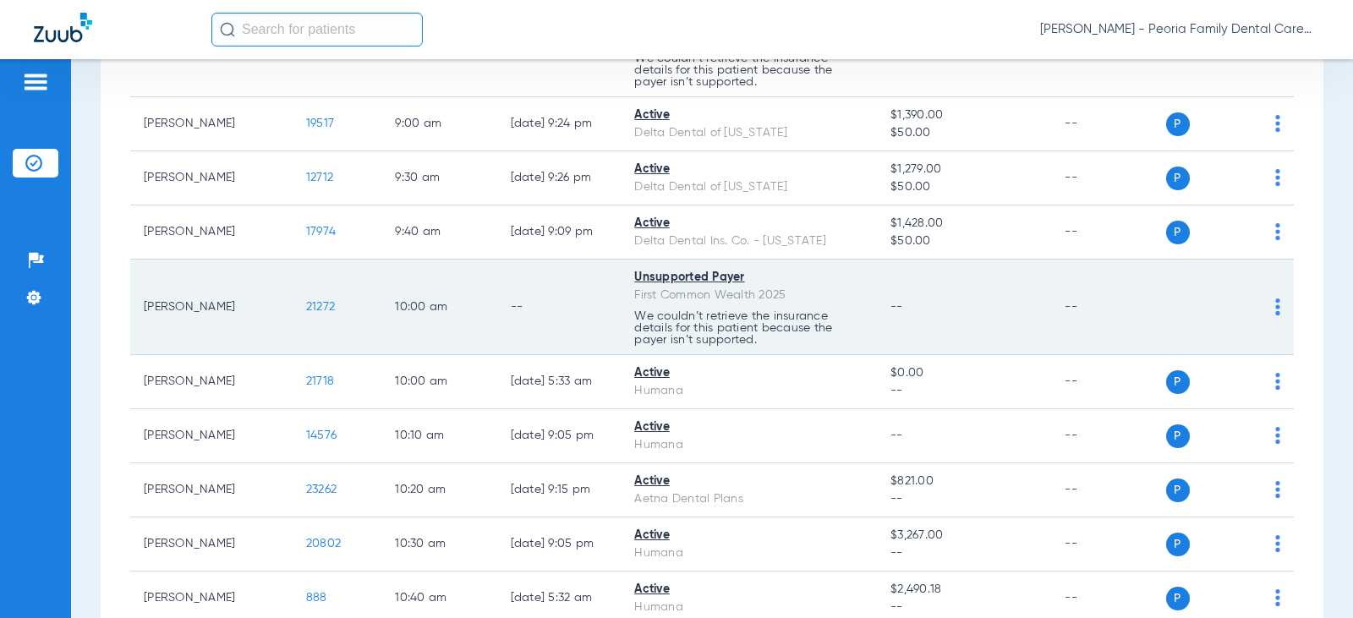
scroll to position [1015, 0]
